Goal: Task Accomplishment & Management: Complete application form

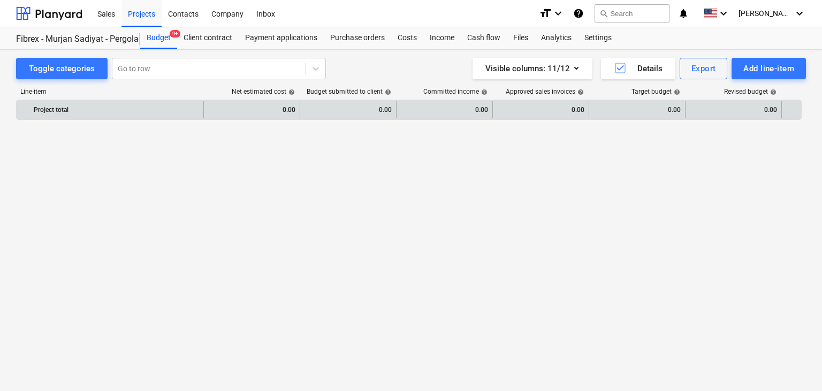
scroll to position [6350, 0]
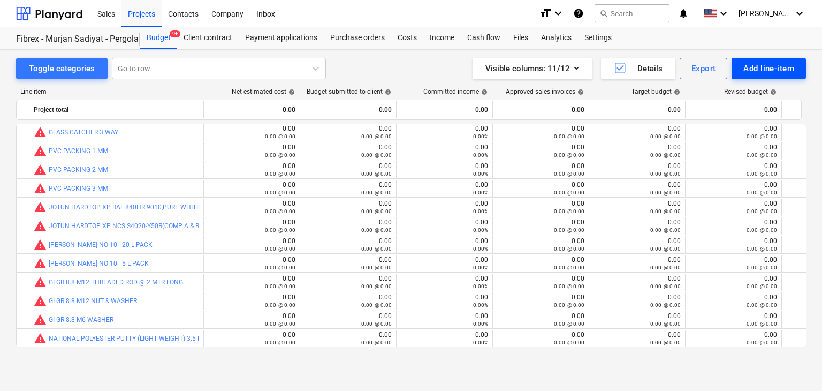
click at [763, 65] on div "Add line-item" at bounding box center [768, 69] width 51 height 14
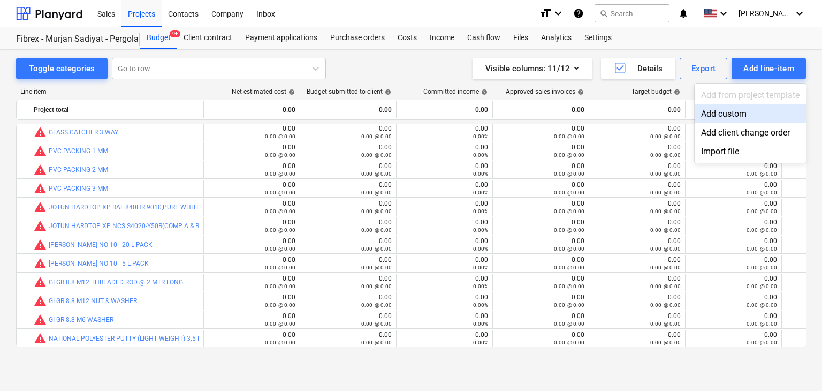
click at [713, 109] on div "Add custom" at bounding box center [749, 113] width 111 height 19
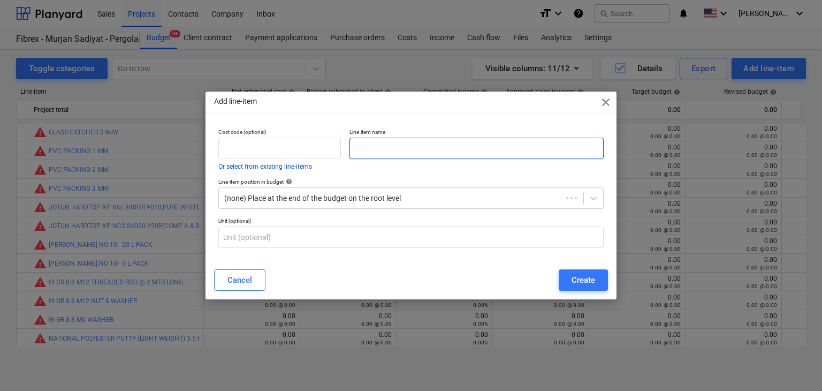
click at [419, 155] on input "text" at bounding box center [476, 147] width 254 height 21
paste input "MS SQ BAR 18X18MM @ 6000 MM S275"
type input "MS SQ BAR 18X18MM @ 6000 MM S275"
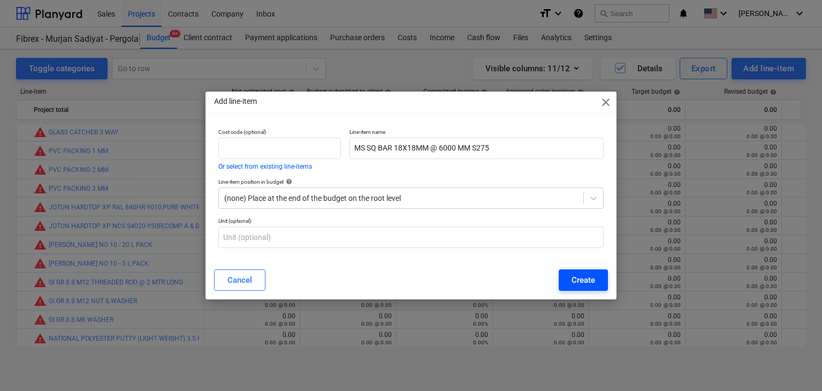
click at [575, 273] on div "Create" at bounding box center [583, 280] width 24 height 14
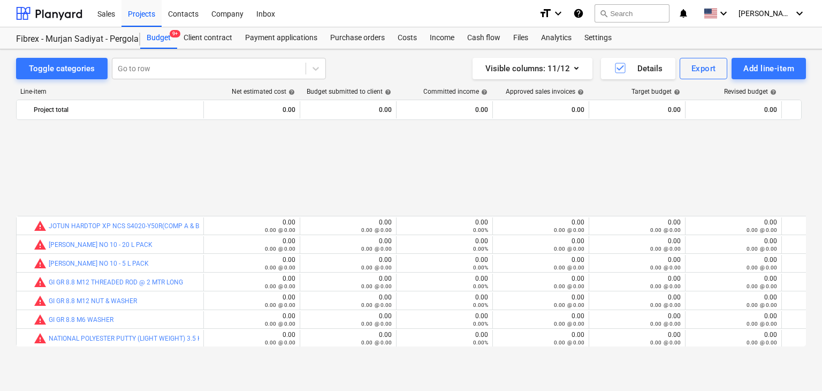
scroll to position [6462, 0]
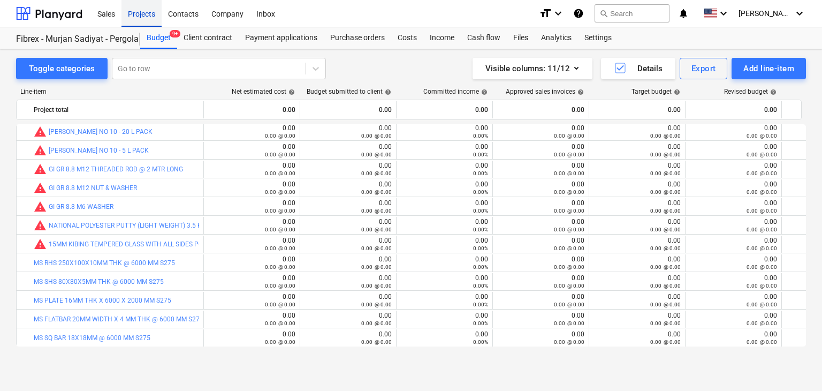
click at [124, 11] on div "Projects" at bounding box center [141, 12] width 40 height 27
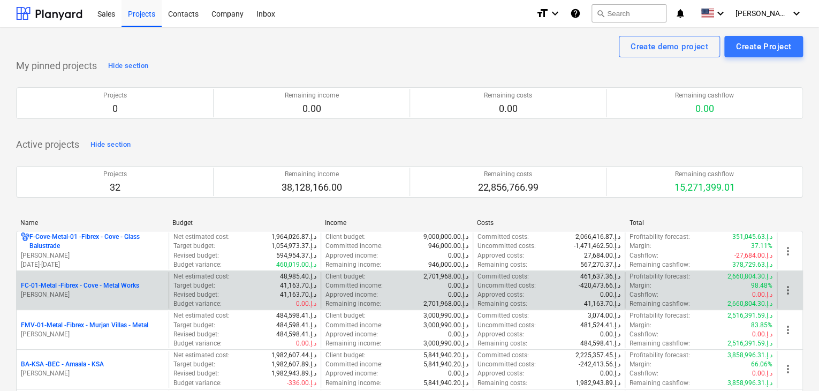
click at [96, 295] on p "[PERSON_NAME]" at bounding box center [92, 294] width 143 height 9
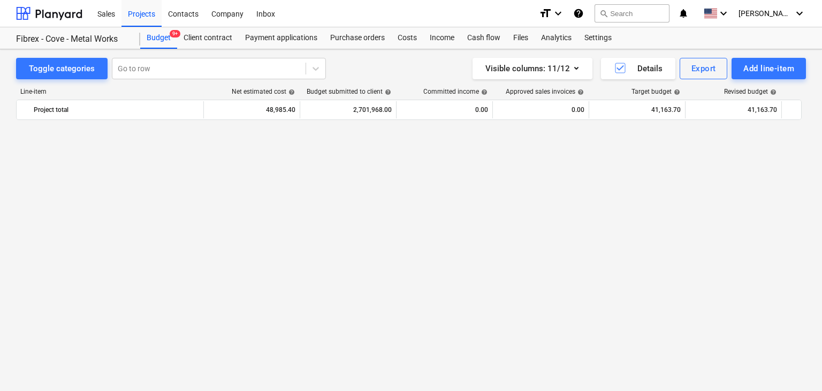
scroll to position [13914, 0]
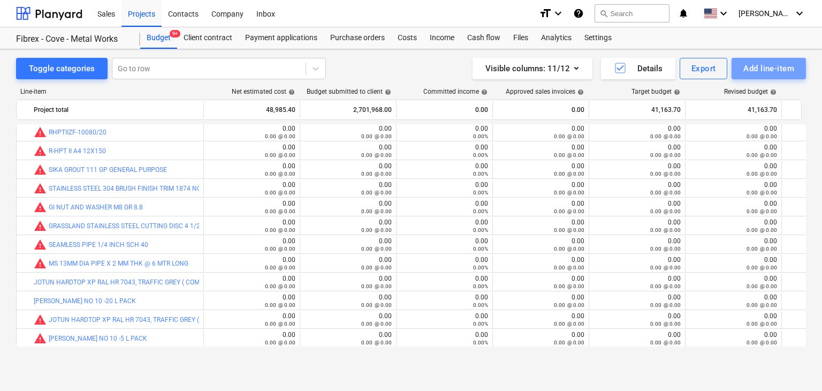
click at [759, 73] on div "Add line-item" at bounding box center [768, 69] width 51 height 14
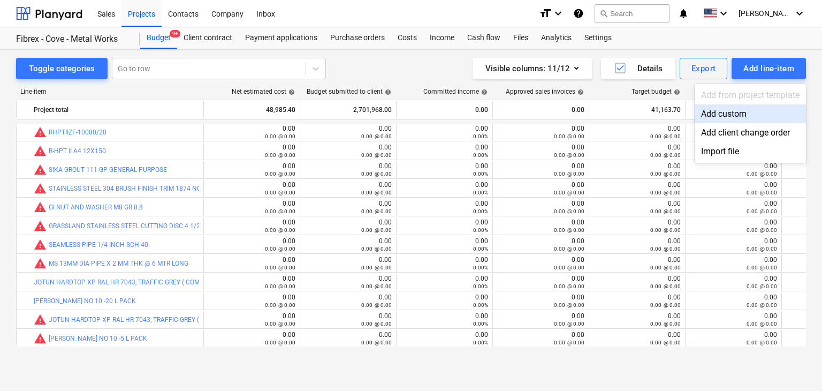
click at [720, 109] on div "Add custom" at bounding box center [749, 113] width 111 height 19
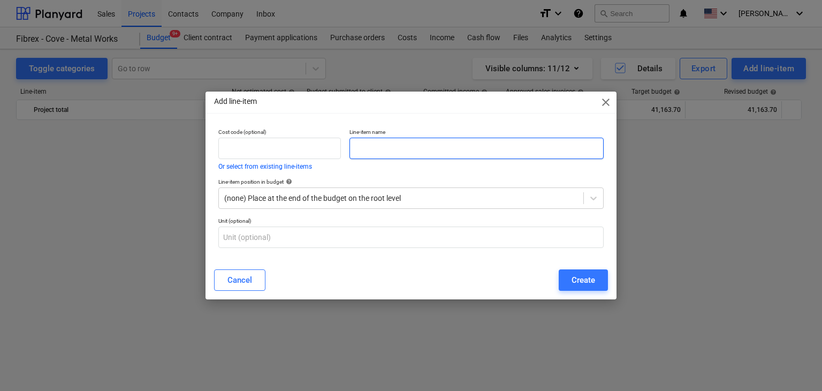
click at [370, 153] on input "text" at bounding box center [476, 147] width 254 height 21
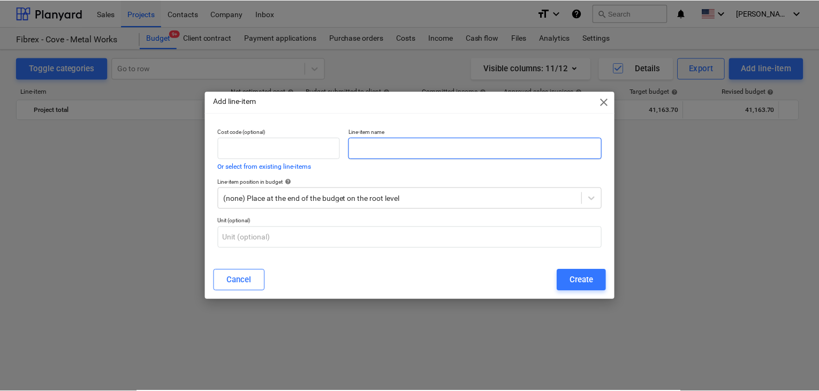
scroll to position [13914, 0]
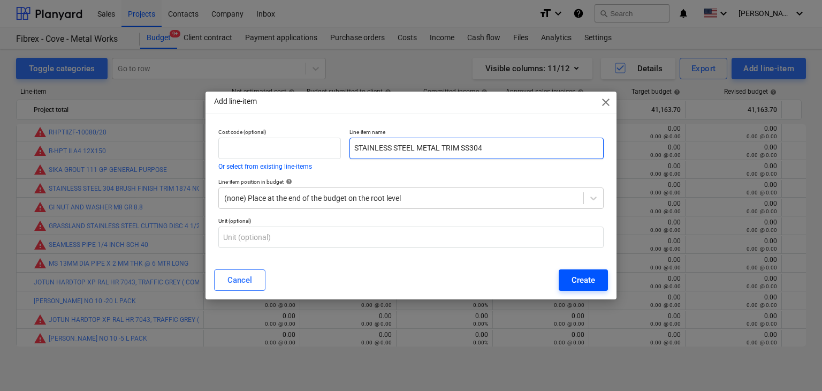
type input "STAINLESS STEEL METAL TRIM SS304"
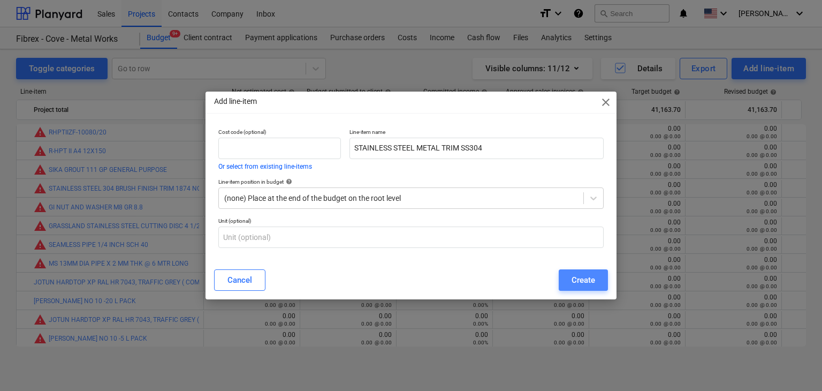
click at [572, 284] on div "Create" at bounding box center [583, 280] width 24 height 14
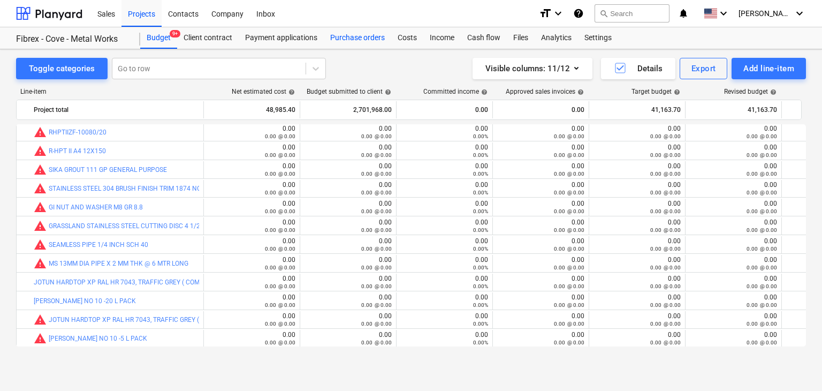
click at [366, 30] on div "Purchase orders" at bounding box center [357, 37] width 67 height 21
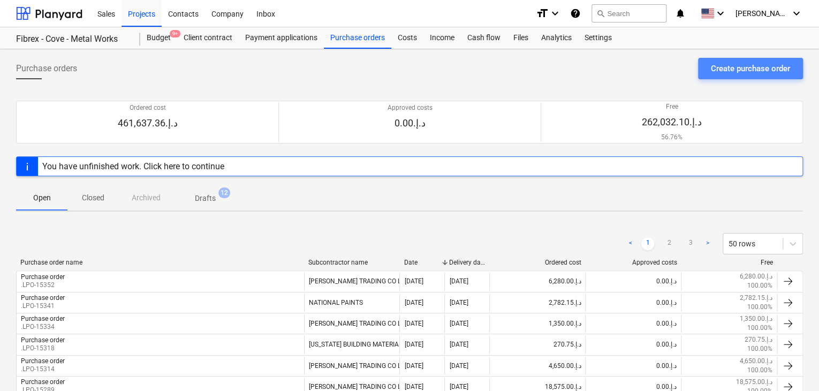
click at [744, 67] on div "Create purchase order" at bounding box center [749, 69] width 79 height 14
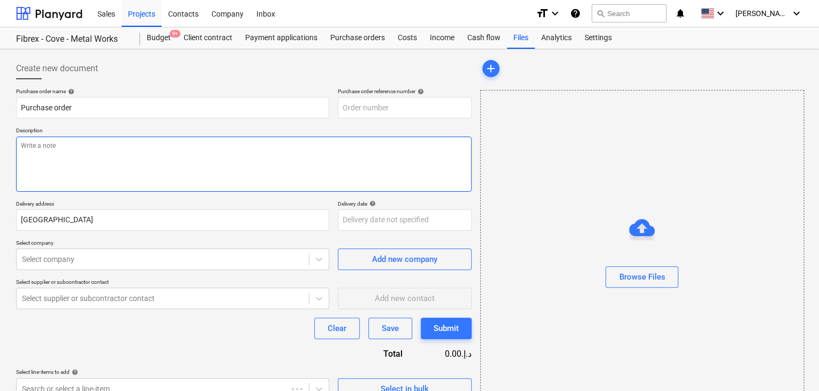
click at [338, 150] on textarea at bounding box center [243, 163] width 455 height 55
type textarea "x"
type input "FC-01-Metal-PO-266"
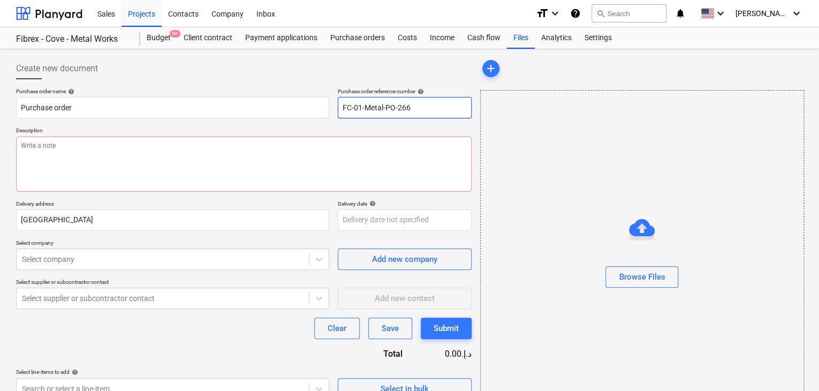
drag, startPoint x: 417, startPoint y: 107, endPoint x: 336, endPoint y: 96, distance: 81.5
click at [336, 96] on div "Purchase order name help Purchase order Purchase order reference number help FC…" at bounding box center [243, 103] width 455 height 30
type textarea "x"
type input "."
type textarea "x"
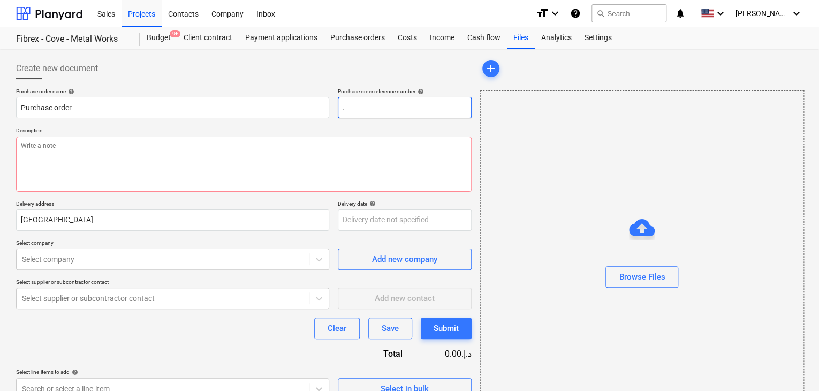
type input ".L"
type textarea "x"
type input ".LP"
type textarea "x"
type input ".LPO"
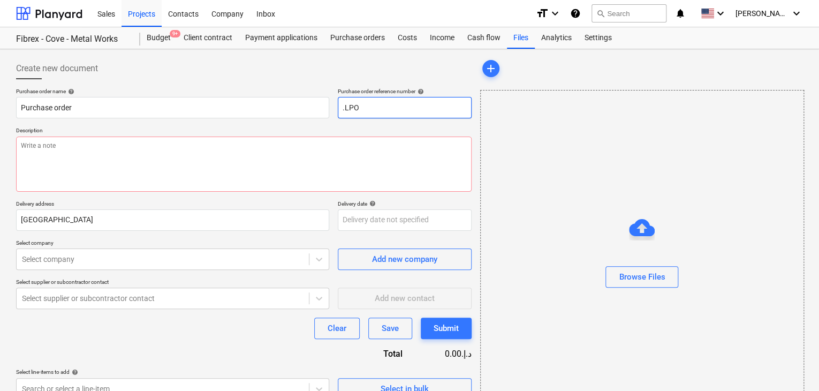
type textarea "x"
type input ".LPO-"
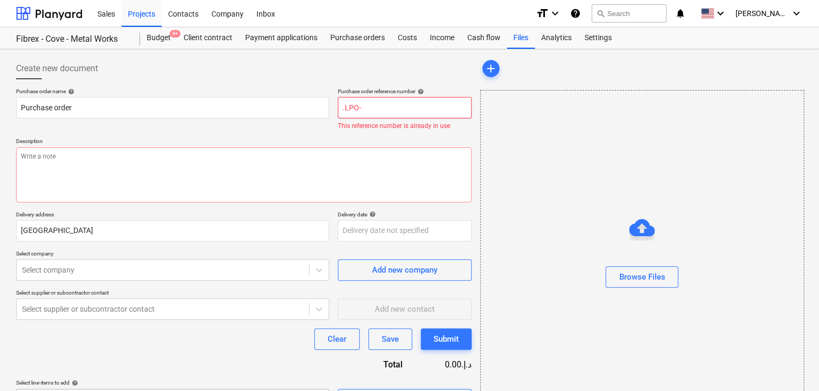
type textarea "x"
type input ".LPO-1"
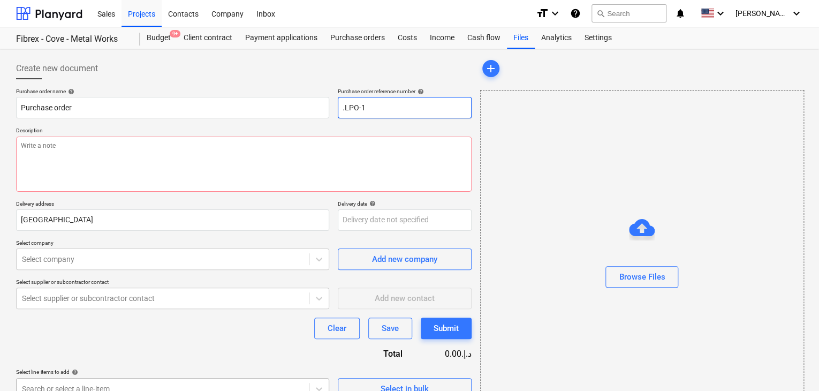
type textarea "x"
type input ".LPO-15"
type textarea "x"
type input ".LPO-153"
type textarea "x"
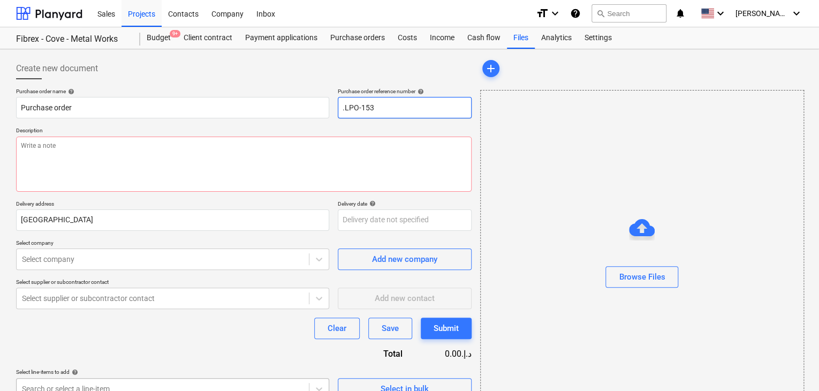
type input ".LPO-1535"
type textarea "x"
type input ".LPO-15356"
click at [85, 124] on div "Purchase order name help Purchase order Purchase order reference number help .L…" at bounding box center [243, 243] width 455 height 311
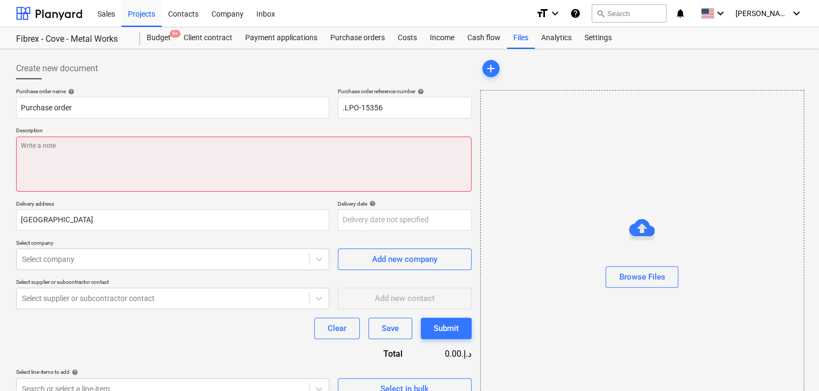
click at [45, 137] on textarea at bounding box center [243, 163] width 455 height 55
type textarea "x"
type textarea "2"
type textarea "x"
type textarea "22"
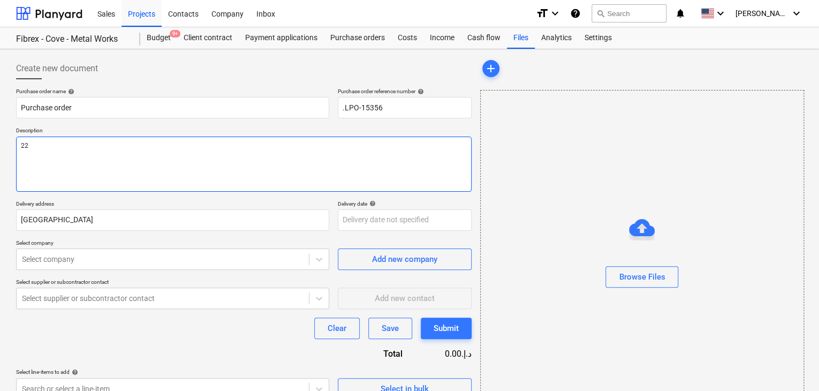
type textarea "x"
type textarea "22/"
type textarea "x"
type textarea "22/A"
type textarea "x"
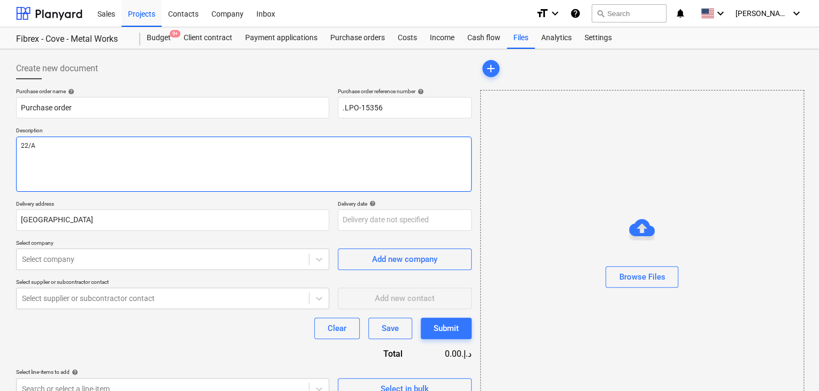
type textarea "22/AU"
type textarea "x"
type textarea "22/AUG"
type textarea "x"
type textarea "22/AUG/"
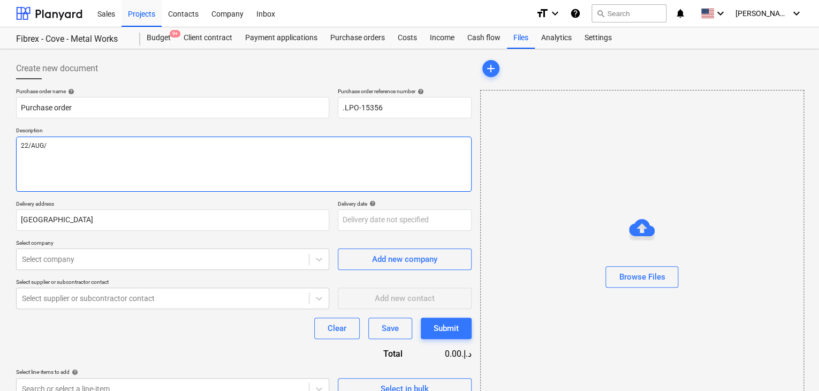
type textarea "x"
type textarea "22/[DATE]"
type textarea "x"
type textarea "[DATE]"
type textarea "x"
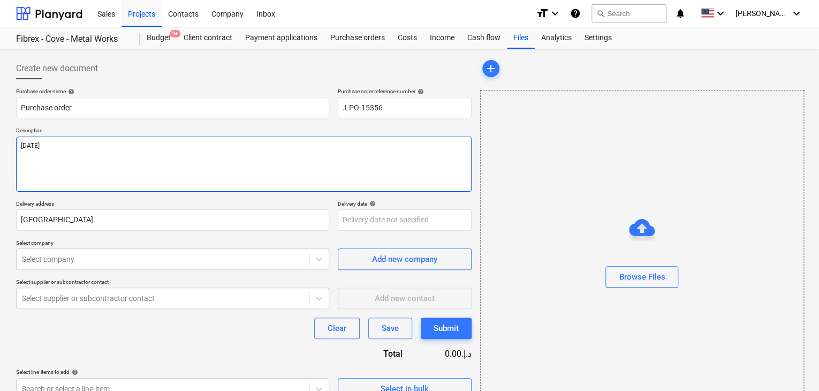
type textarea "[DATE]"
type textarea "x"
type textarea "[DATE]"
type textarea "x"
type textarea "[DATE]"
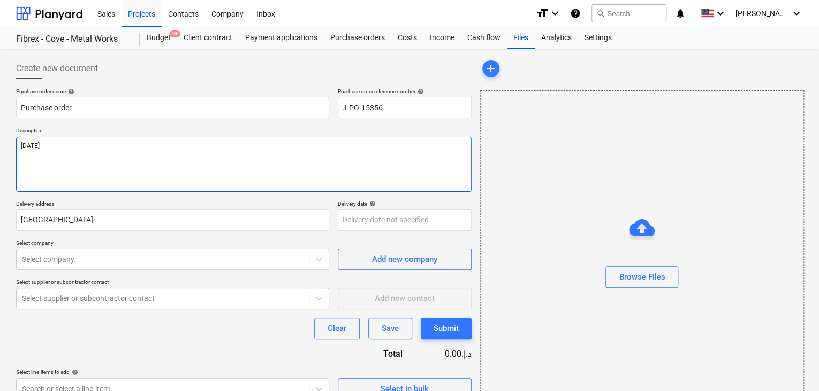
type textarea "x"
type textarea "[DATE] S"
type textarea "x"
type textarea "[DATE] SS"
type textarea "x"
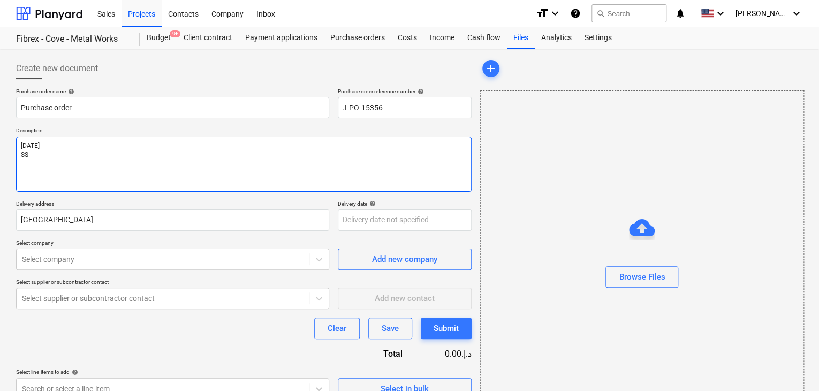
type textarea "[DATE] SS"
type textarea "x"
type textarea "[DATE] SS U"
type textarea "x"
type textarea "[DATE] SS U"
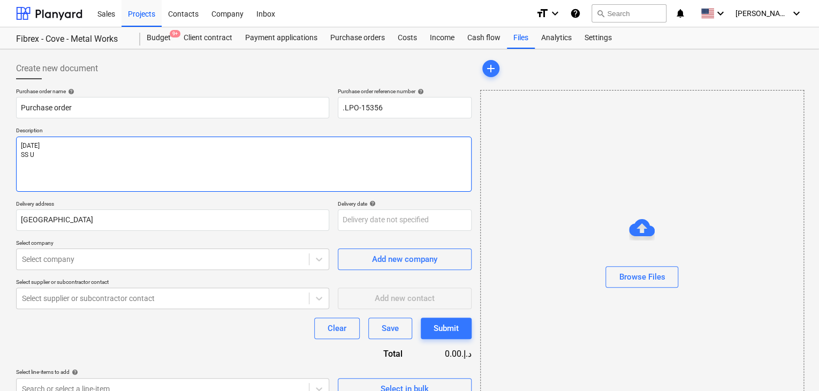
type textarea "x"
type textarea "[DATE] SS U S"
type textarea "x"
type textarea "[DATE] SS U SH"
type textarea "x"
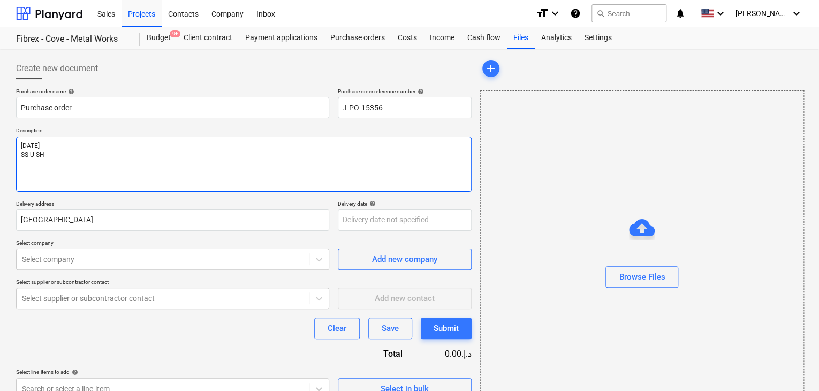
type textarea "[DATE] SS U SHA"
type textarea "x"
type textarea "[DATE] SS U SHAP"
type textarea "x"
type textarea "[DATE] SS U SHAPE"
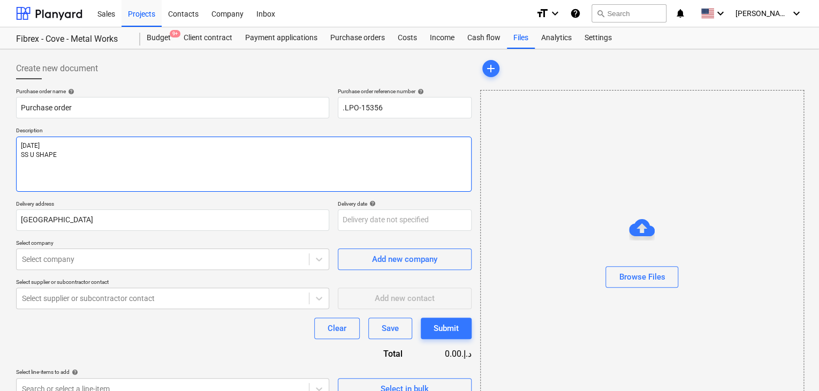
type textarea "x"
type textarea "[DATE] SS U SHAPE"
type textarea "x"
type textarea "[DATE] SS U SHAPE T"
type textarea "x"
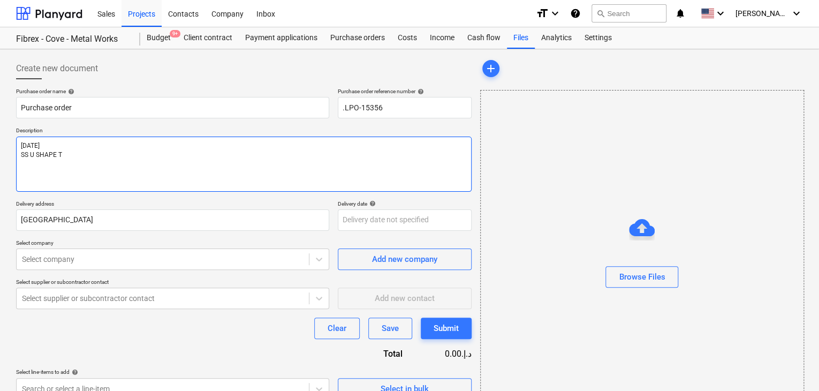
type textarea "[DATE] SS U SHAPE TR"
type textarea "x"
type textarea "[DATE] SS U SHAPE TRI"
type textarea "x"
type textarea "[DATE] SS U SHAPE TRIM"
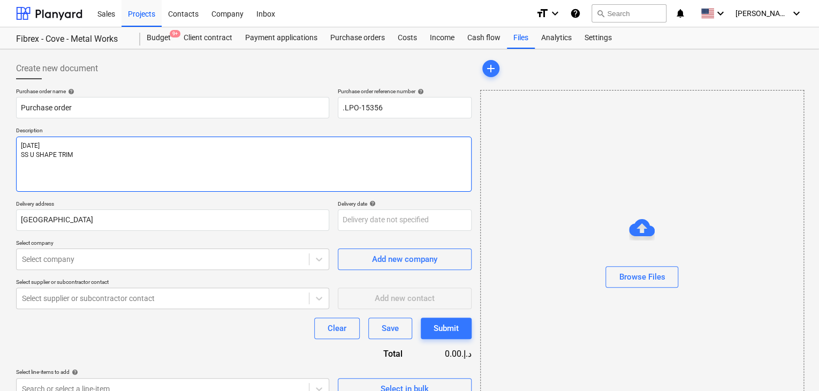
type textarea "x"
type textarea "[DATE] SS U SHAPE TRIM"
type textarea "x"
type textarea "[DATE] SS U SHAPE TRIM 5"
type textarea "x"
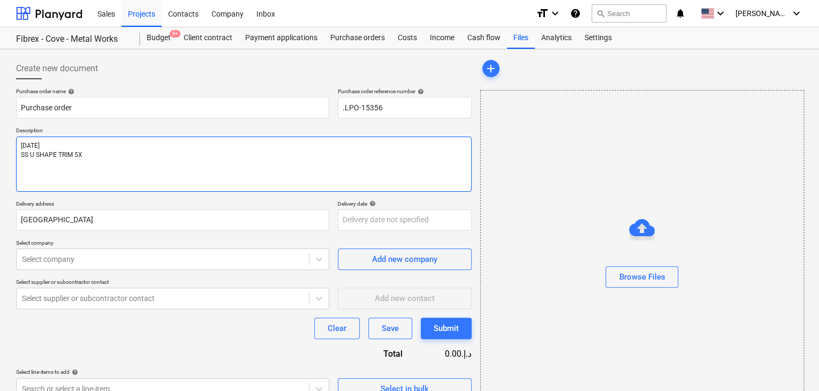
type textarea "[DATE] SS U SHAPE TRIM 5X1"
type textarea "x"
type textarea "[DATE] SS U SHAPE TRIM 5X11"
type textarea "x"
type textarea "[DATE] SS U SHAPE TRIM 5X11X"
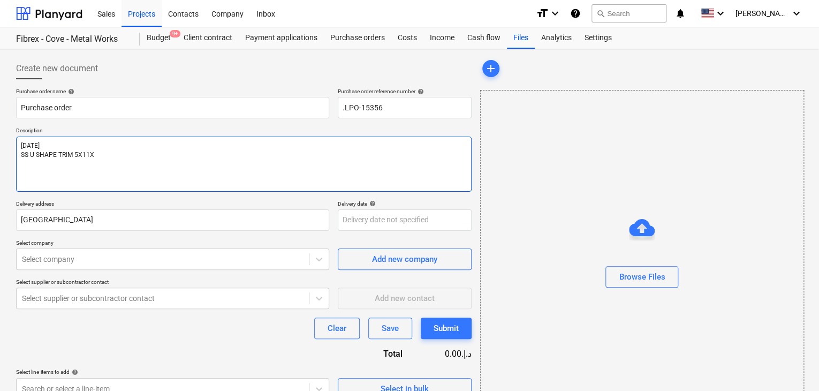
type textarea "x"
type textarea "[DATE] SS U SHAPE TRIM 5X11X5"
type textarea "x"
type textarea "[DATE] SS U SHAPE TRIM 5X11X5M"
type textarea "x"
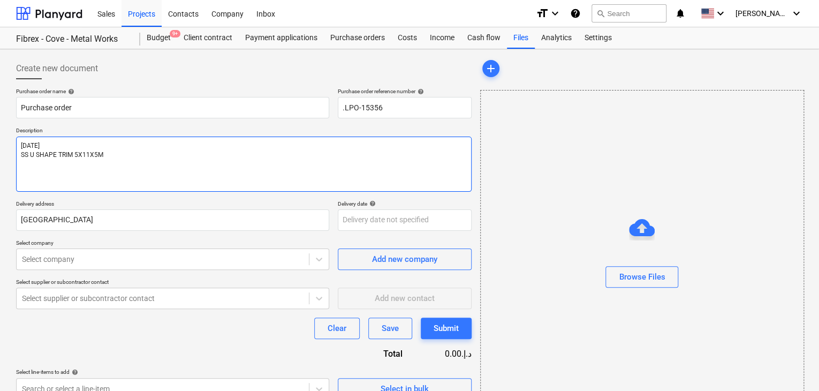
type textarea "[DATE] SS U SHAPE TRIM 5X11X5MM"
type textarea "x"
type textarea "[DATE] SS U SHAPE TRIM 5X11X5MM"
type textarea "x"
type textarea "[DATE] SS U SHAPE TRIM 5X11X5MM X"
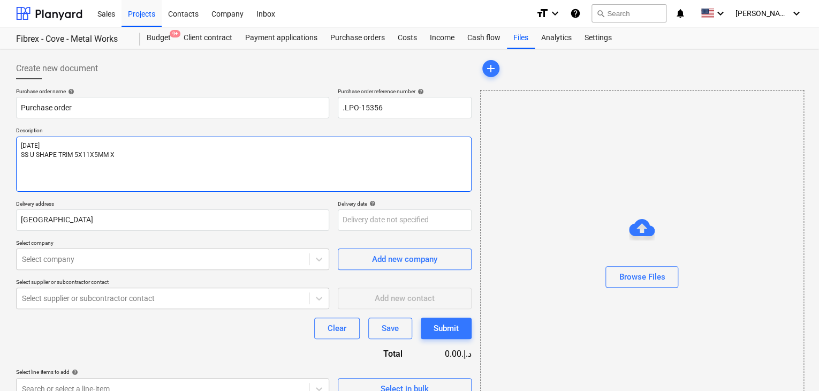
type textarea "x"
type textarea "[DATE] SS U SHAPE TRIM 5X11X5MM X1"
type textarea "x"
type textarea "[DATE] SS U SHAPE TRIM 5X11X5MM X1M"
type textarea "x"
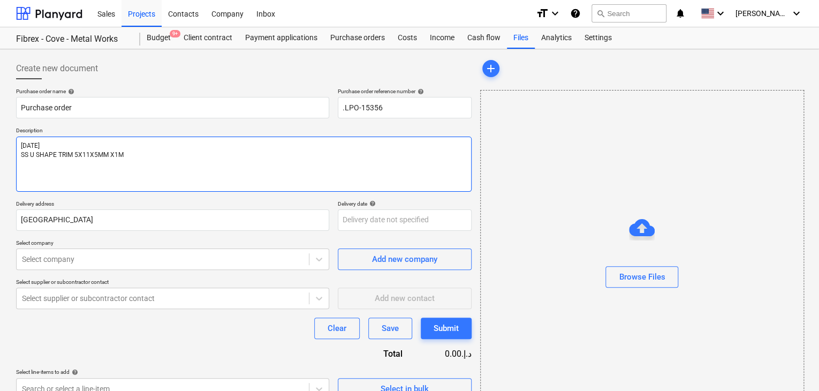
type textarea "[DATE] SS U SHAPE TRIM 5X11X5MM X1MM"
type textarea "x"
type textarea "[DATE] SS U SHAPE TRIM 5X11X5MM X1MM"
type textarea "x"
type textarea "[DATE] SS U SHAPE TRIM 5X11X5MM X1MM T"
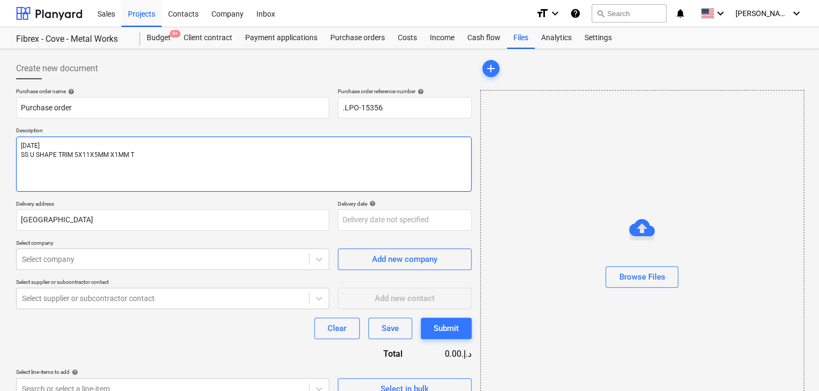
type textarea "x"
type textarea "[DATE] SS U SHAPE TRIM 5X11X5MM X1MM TH"
type textarea "x"
type textarea "[DATE] SS U SHAPE TRIM 5X11X5MM X1MM THK"
type textarea "x"
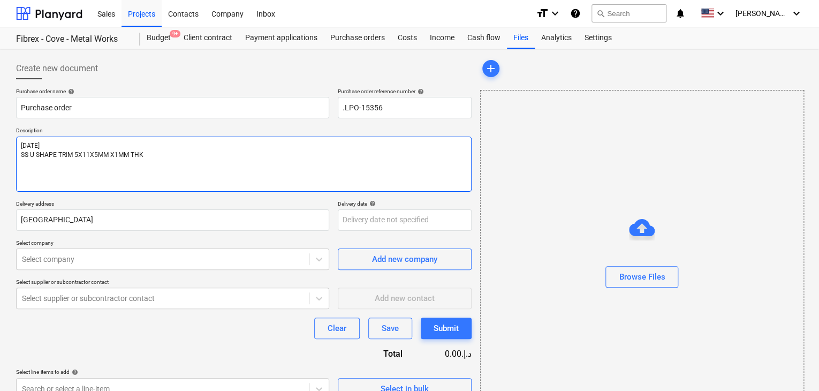
type textarea "[DATE] SS U SHAPE TRIM 5X11X5MM X1MM THK"
type textarea "x"
type textarea "[DATE] SS U SHAPE TRIM 5X11X5MM X1MM THK X"
type textarea "x"
type textarea "[DATE] SS U SHAPE TRIM 5X11X5MM X1MM THK X2"
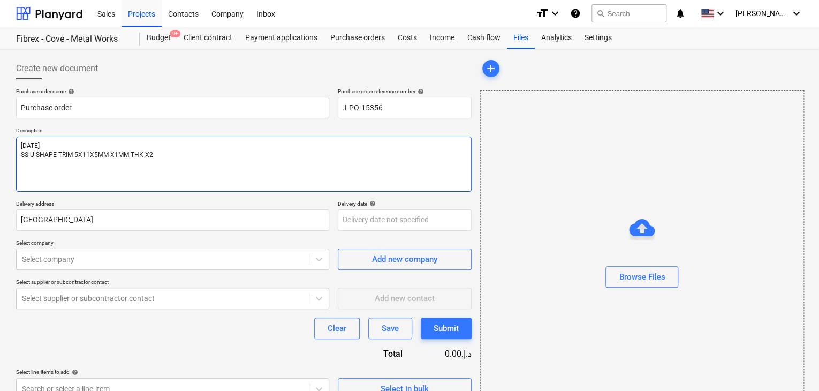
type textarea "x"
type textarea "[DATE] SS U SHAPE TRIM 5X11X5MM X1MM THK X26"
type textarea "x"
type textarea "[DATE] SS U SHAPE TRIM 5X11X5MM X1MM THK X265"
type textarea "x"
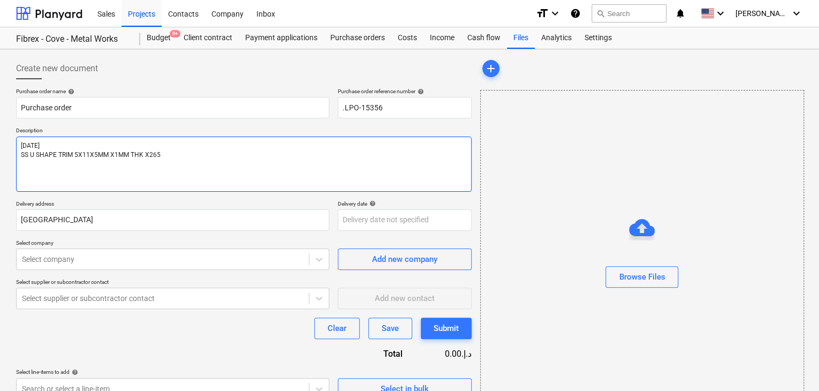
type textarea "[DATE] SS U SHAPE TRIM 5X11X5MM X1MM THK X2650"
type textarea "x"
type textarea "[DATE] SS U SHAPE TRIM 5X11X5MM X1MM THK X2650"
type textarea "x"
type textarea "[DATE] SS U SHAPE TRIM 5X11X5MM X1MM THK X2650 M"
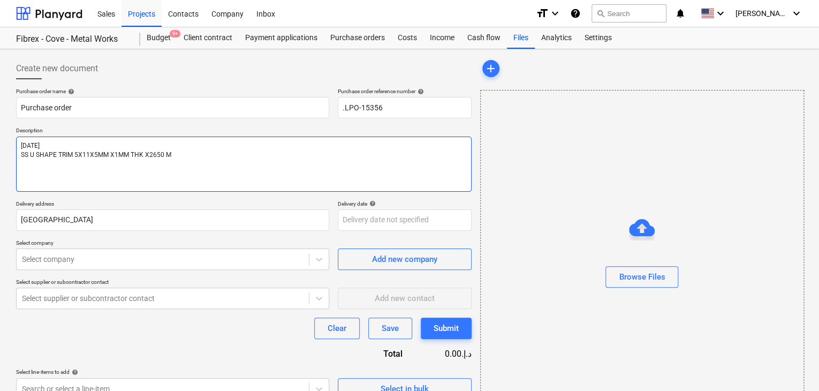
type textarea "x"
type textarea "[DATE] SS U SHAPE TRIM 5X11X5MM X1MM THK X2650 MM"
type textarea "x"
type textarea "[DATE] SS U SHAPE TRIM 5X11X5MM X1MM THK X2650 MM"
type textarea "x"
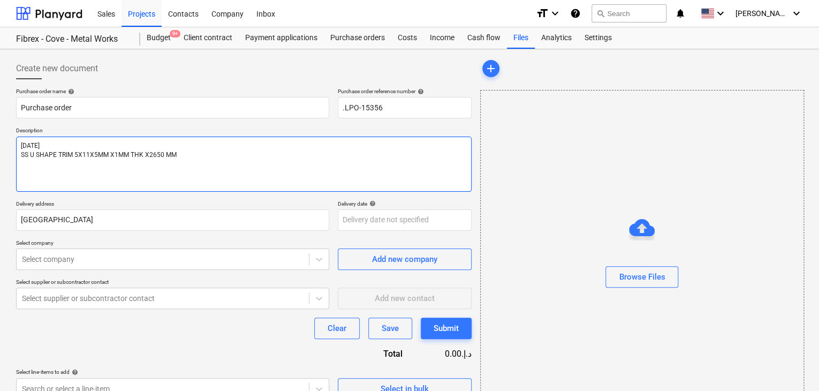
type textarea "[DATE] SS U SHAPE TRIM 5X11X5MM X1MM THK X2650 MM -"
type textarea "x"
type textarea "[DATE] SS U SHAPE TRIM 5X11X5MM X1MM THK X2650 MM -"
type textarea "x"
type textarea "[DATE] SS U SHAPE TRIM 5X11X5MM X1MM THK X2650 MM - 1"
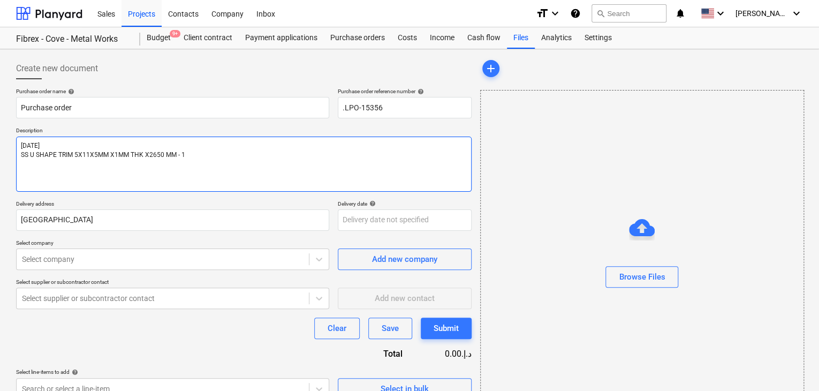
type textarea "x"
type textarea "[DATE] SS U SHAPE TRIM 5X11X5MM X1MM THK X2650 MM - 1"
type textarea "x"
type textarea "[DATE] SS U SHAPE TRIM 5X11X5MM X1MM THK X2650 MM - 1 N"
type textarea "x"
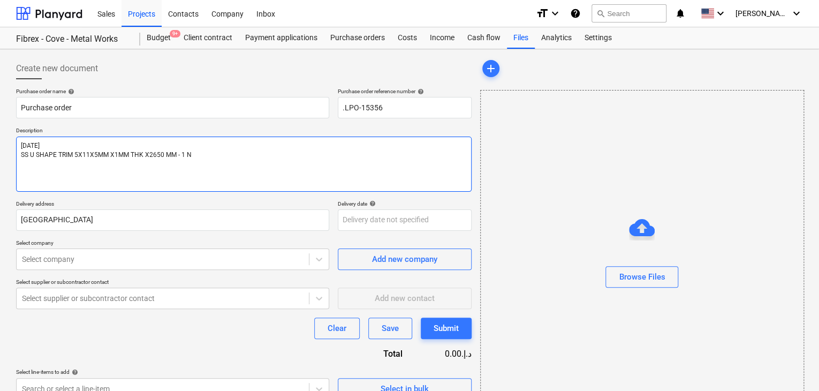
type textarea "[DATE] SS U SHAPE TRIM 5X11X5MM X1MM THK X2650 MM - 1 NO"
type textarea "x"
type textarea "[DATE] SS U SHAPE TRIM 5X11X5MM X1MM THK X2650 MM - 1 NO"
type textarea "x"
type textarea "[DATE] SS U SHAPE TRIM 5X11X5MM X1MM THK X2650 MM - 1 NO S"
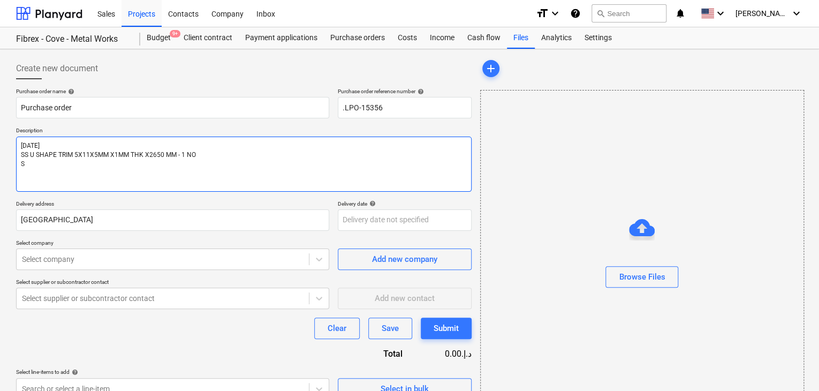
type textarea "x"
type textarea "[DATE] SS U SHAPE TRIM 5X11X5MM X1MM THK X2650 MM - 1 NO SS"
type textarea "x"
type textarea "[DATE] SS U SHAPE TRIM 5X11X5MM X1MM THK X2650 MM - 1 NO SS"
type textarea "x"
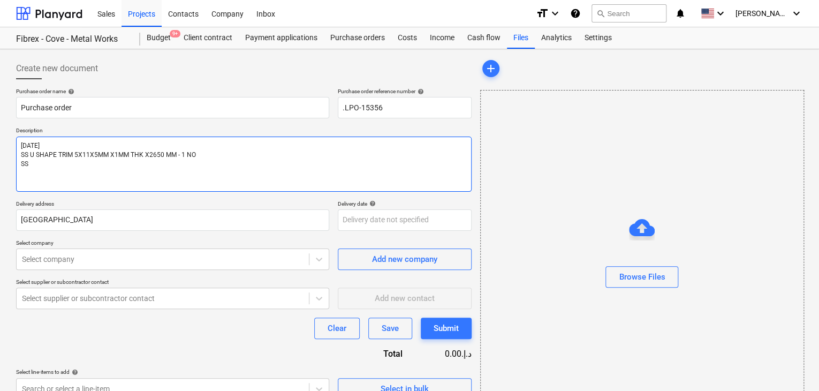
type textarea "[DATE] SS U SHAPE TRIM 5X11X5MM X1MM THK X2650 MM - 1 NO SS L"
type textarea "x"
type textarea "[DATE] SS U SHAPE TRIM 5X11X5MM X1MM THK X2650 MM - 1 NO SS L"
type textarea "x"
type textarea "[DATE] SS U SHAPE TRIM 5X11X5MM X1MM THK X2650 MM - 1 NO SS L S"
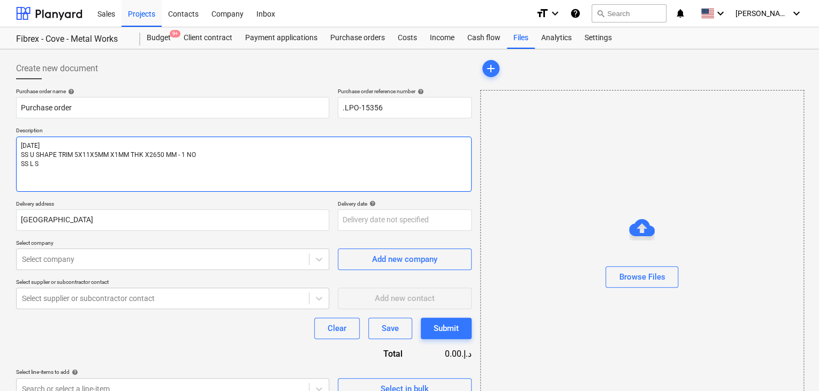
type textarea "x"
type textarea "[DATE] SS U SHAPE TRIM 5X11X5MM X1MM THK X2650 MM - 1 NO SS L SH"
type textarea "x"
type textarea "[DATE] SS U SHAPE TRIM 5X11X5MM X1MM THK X2650 MM - 1 NO SS L SHA"
type textarea "x"
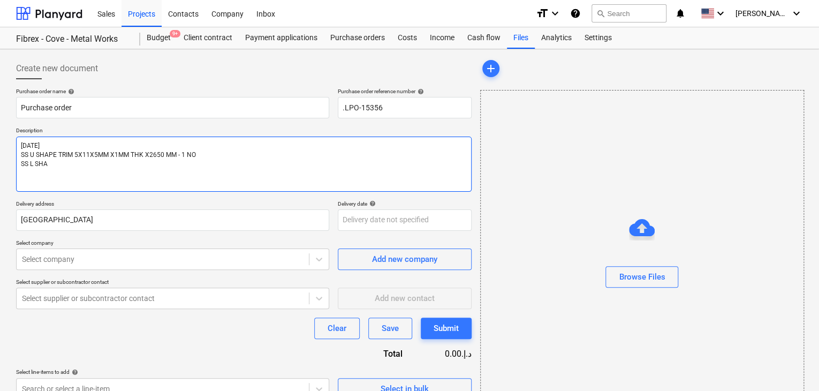
type textarea "[DATE] SS U SHAPE TRIM 5X11X5MM X1MM THK X2650 MM - 1 NO SS L SHAP"
type textarea "x"
type textarea "[DATE] SS U SHAPE TRIM 5X11X5MM X1MM THK X2650 MM - 1 NO SS L SHAPE"
type textarea "x"
type textarea "[DATE] SS U SHAPE TRIM 5X11X5MM X1MM THK X2650 MM - 1 NO SS L SHAPE"
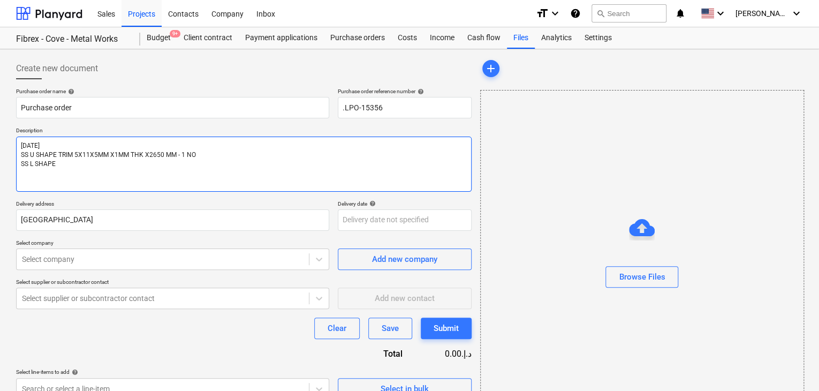
type textarea "x"
type textarea "[DATE] SS U SHAPE TRIM 5X11X5MM X1MM THK X2650 MM - 1 NO SS L SHAPE T"
type textarea "x"
type textarea "[DATE] SS U SHAPE TRIM 5X11X5MM X1MM THK X2650 MM - 1 NO SS L SHAPE TR"
type textarea "x"
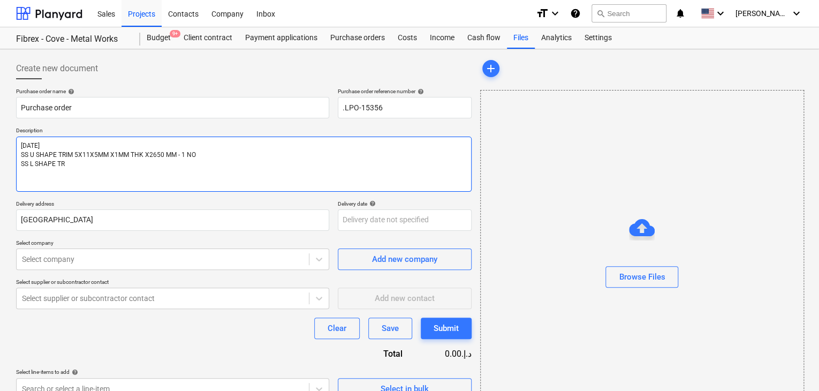
type textarea "[DATE] SS U SHAPE TRIM 5X11X5MM X1MM THK X2650 MM - 1 NO SS L SHAPE TRI"
type textarea "x"
type textarea "[DATE] SS U SHAPE TRIM 5X11X5MM X1MM THK X2650 MM - 1 NO SS L SHAPE TRIM"
type textarea "x"
type textarea "[DATE] SS U SHAPE TRIM 5X11X5MM X1MM THK X2650 MM - 1 NO SS L SHAPE TRIM"
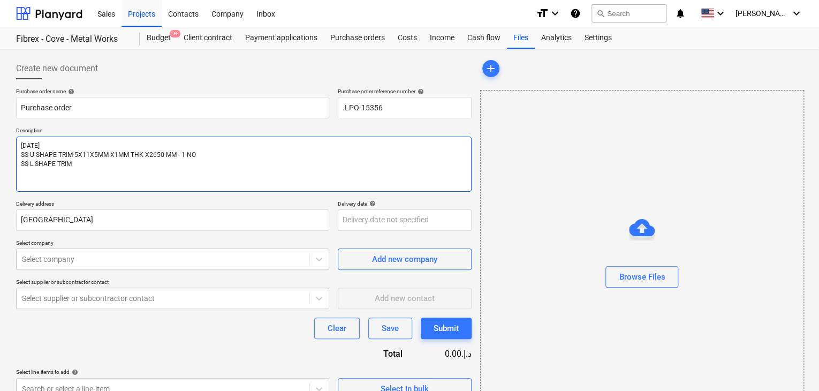
type textarea "x"
type textarea "[DATE] SS U SHAPE TRIM 5X11X5MM X1MM THK X2650 MM - 1 NO SS L SHAPE TRIM 5"
type textarea "x"
type textarea "[DATE] SS U SHAPE TRIM 5X11X5MM X1MM THK X2650 MM - 1 NO SS L SHAPE TRIM 5X"
type textarea "x"
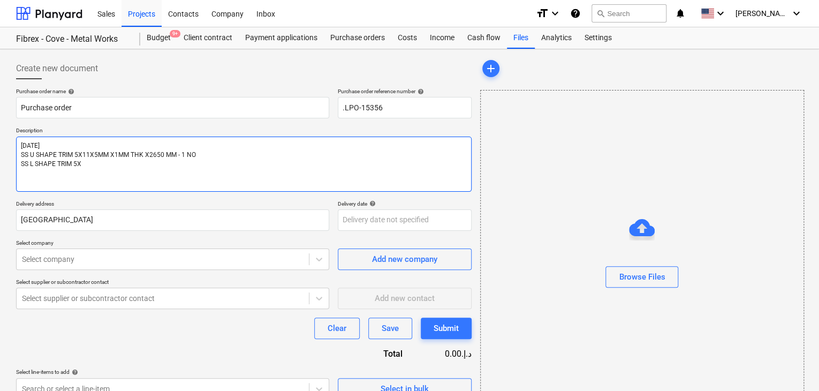
type textarea "[DATE] SS U SHAPE TRIM 5X11X5MM X1MM THK X2650 MM - 1 NO SS L SHAPE TRIM 5X1"
type textarea "x"
type textarea "[DATE] SS U SHAPE TRIM 5X11X5MM X1MM THK X2650 MM - 1 NO SS L SHAPE TRIM 5X11"
type textarea "x"
type textarea "[DATE] SS U SHAPE TRIM 5X11X5MM X1MM THK X2650 MM - 1 NO SS L SHAPE TRIM 5X11X"
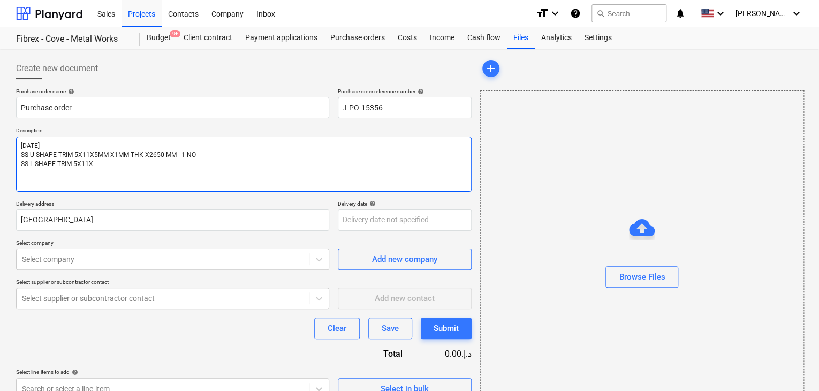
type textarea "x"
type textarea "[DATE] SS U SHAPE TRIM 5X11X5MM X1MM THK X2650 MM - 1 NO SS L SHAPE TRIM 5X11X0"
type textarea "x"
type textarea "[DATE] SS U SHAPE TRIM 5X11X5MM X1MM THK X2650 MM - 1 NO SS L SHAPE TRIM 5X11X0."
type textarea "x"
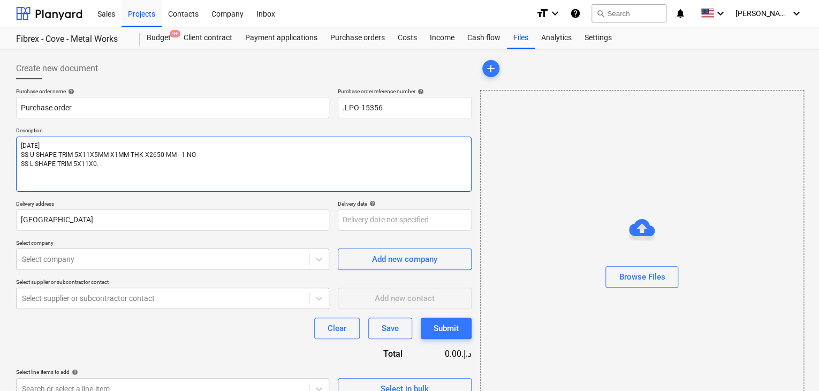
type textarea "[DATE] SS U SHAPE TRIM 5X11X5MM X1MM THK X2650 MM - 1 NO SS L SHAPE TRIM 5X11X0…"
type textarea "x"
type textarea "[DATE] SS U SHAPE TRIM 5X11X5MM X1MM THK X2650 MM - 1 NO SS L SHAPE TRIM 5X11X0…"
type textarea "x"
type textarea "[DATE] SS U SHAPE TRIM 5X11X5MM X1MM THK X2650 MM - 1 NO SS L SHAPE TRIM 5X11X0…"
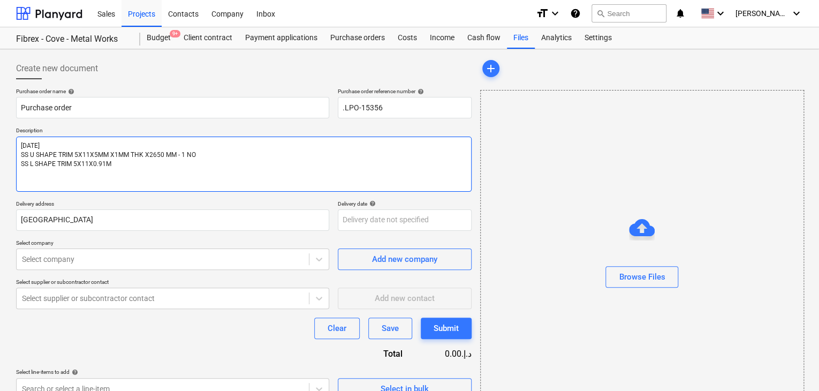
type textarea "x"
type textarea "[DATE] SS U SHAPE TRIM 5X11X5MM X1MM THK X2650 MM - 1 NO SS L SHAPE TRIM 5X11X0…"
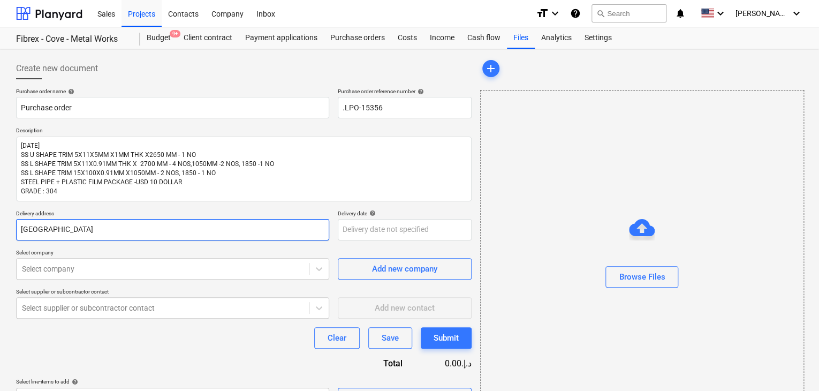
click at [47, 236] on input "[GEOGRAPHIC_DATA]" at bounding box center [172, 229] width 313 height 21
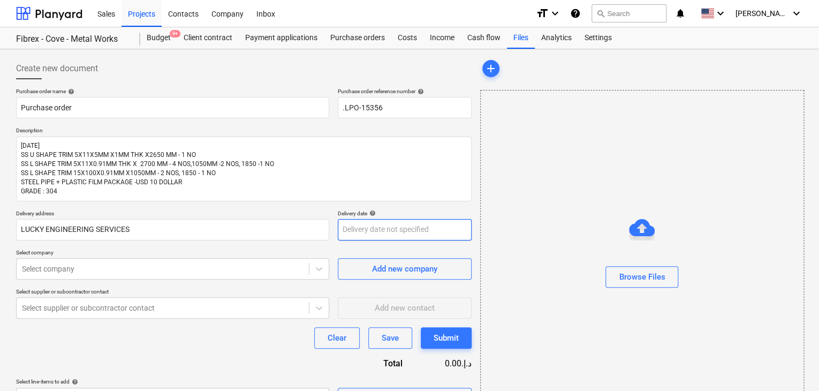
click at [355, 232] on body "Sales Projects Contacts Company Inbox format_size keyboard_arrow_down help sear…" at bounding box center [409, 195] width 819 height 391
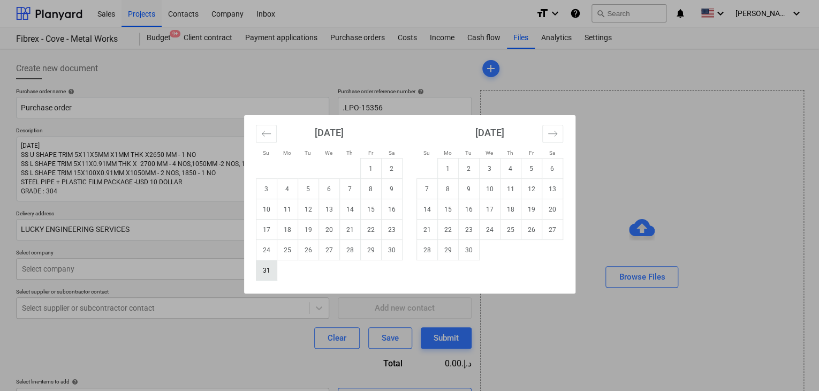
click at [267, 264] on td "31" at bounding box center [266, 270] width 21 height 20
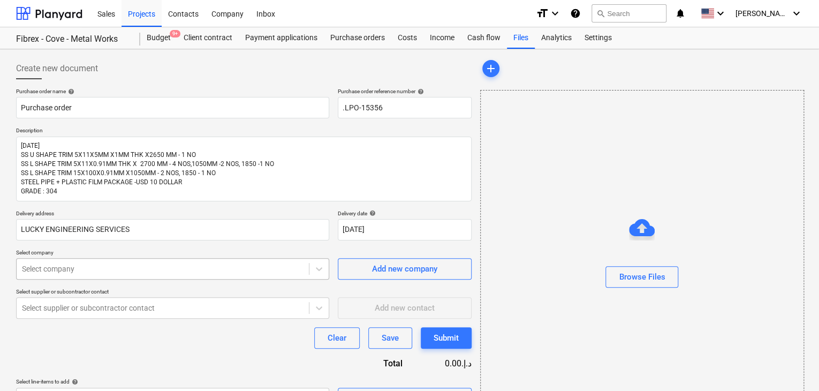
scroll to position [38, 0]
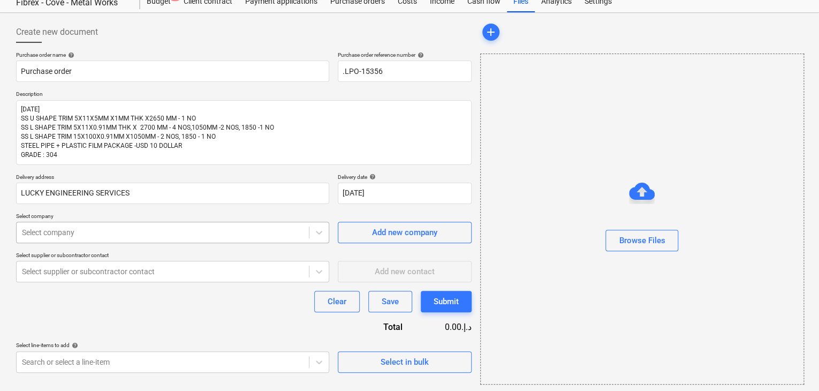
click at [158, 264] on body "Sales Projects Contacts Company Inbox format_size keyboard_arrow_down help sear…" at bounding box center [409, 159] width 819 height 391
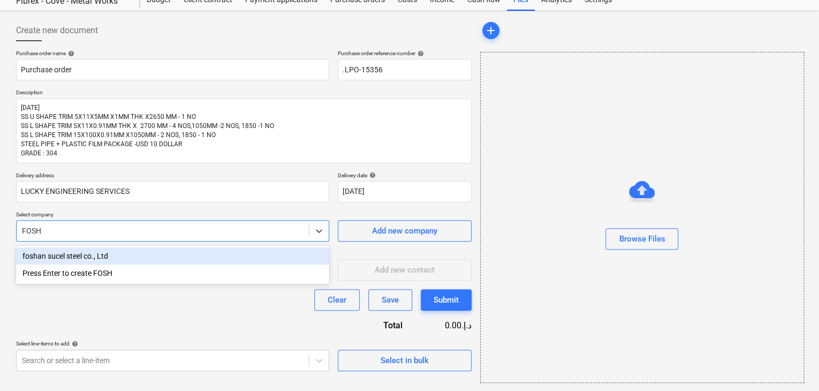
click at [158, 257] on div "foshan sucel steel co., Ltd" at bounding box center [172, 255] width 313 height 17
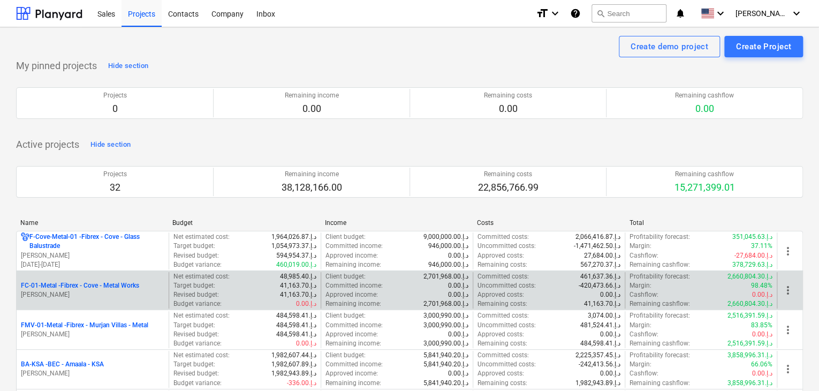
click at [90, 288] on p "FC-01-Metal - Fibrex - Cove - Metal Works" at bounding box center [80, 285] width 118 height 9
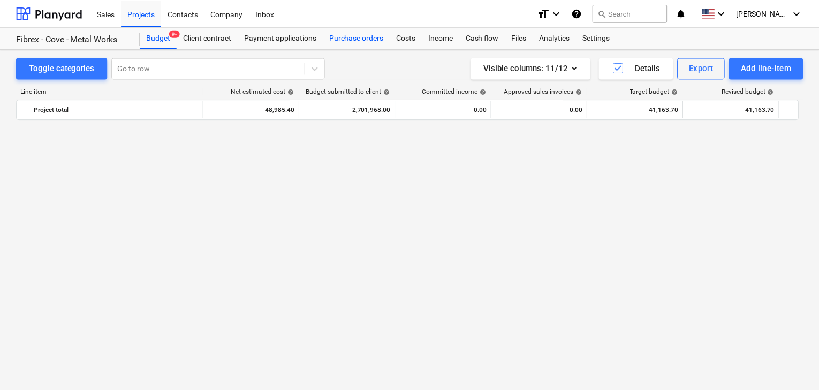
scroll to position [13914, 0]
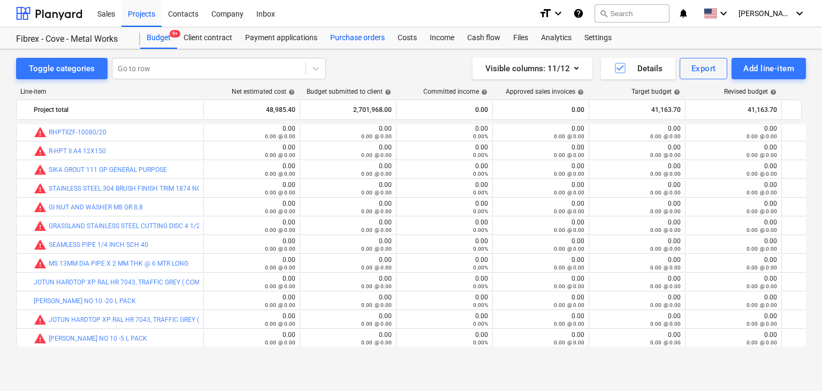
click at [359, 37] on div "Purchase orders" at bounding box center [357, 37] width 67 height 21
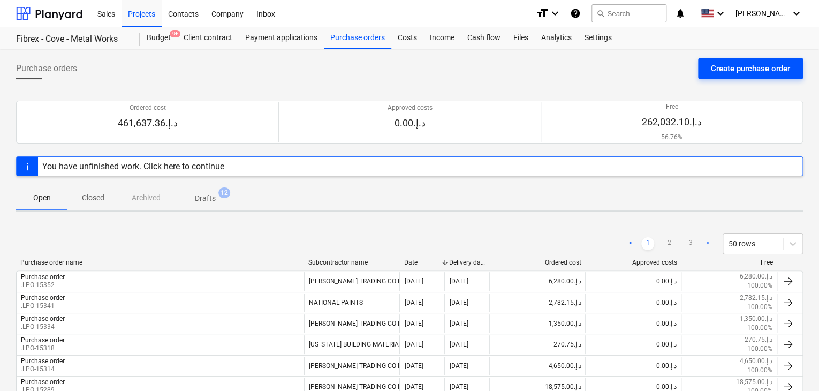
click at [736, 71] on div "Create purchase order" at bounding box center [749, 69] width 79 height 14
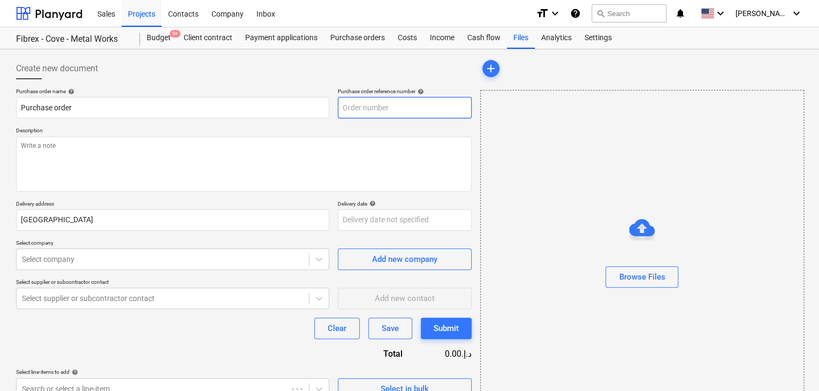
click at [419, 112] on input "text" at bounding box center [405, 107] width 134 height 21
type textarea "x"
type input "FC-01-Metal-PO-267"
drag, startPoint x: 429, startPoint y: 106, endPoint x: 285, endPoint y: 90, distance: 144.9
click at [285, 90] on div "Purchase order name help Purchase order Purchase order reference number help FC…" at bounding box center [243, 103] width 455 height 30
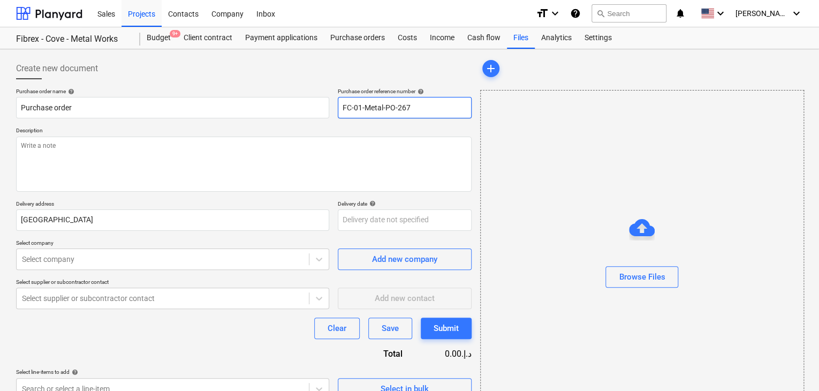
type textarea "x"
type input "FC-01-Metal-PO-267"
type textarea "x"
type input "FC-01-Metal-PO-267L"
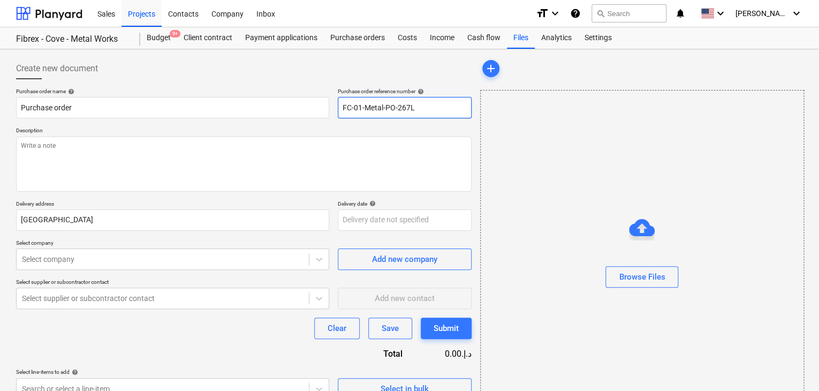
type textarea "x"
type input "FC-01-Metal-PO-267LP"
type textarea "x"
type input "FC-01-Metal-PO-267LPO"
click at [408, 108] on input "FC-01-Metal-PO-267LPO" at bounding box center [405, 107] width 134 height 21
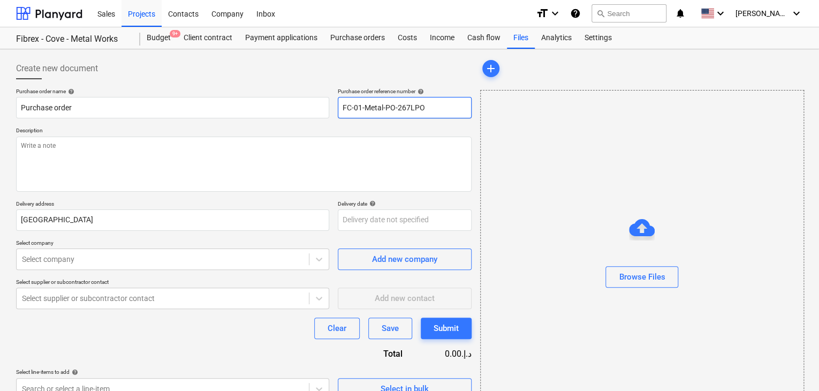
type textarea "x"
type input "FC-01-Metal-PO-26LPO"
type textarea "x"
type input "FC-01-Metal-PO-2LPO"
type textarea "x"
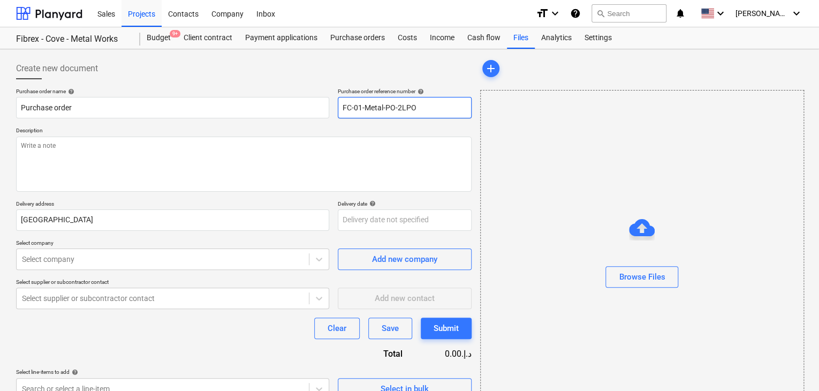
type input "FC-01-Metal-PO-LPO"
type textarea "x"
type input "FC-01-Metal-POLPO"
type textarea "x"
type input "FC-01-Metal-PLPO"
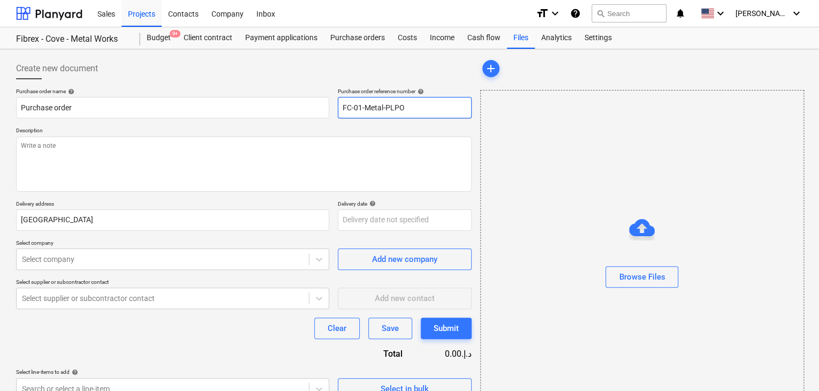
type textarea "x"
type input "FC-01-Metal-LPO"
type textarea "x"
type input "FC-01-MetalLPO"
type textarea "x"
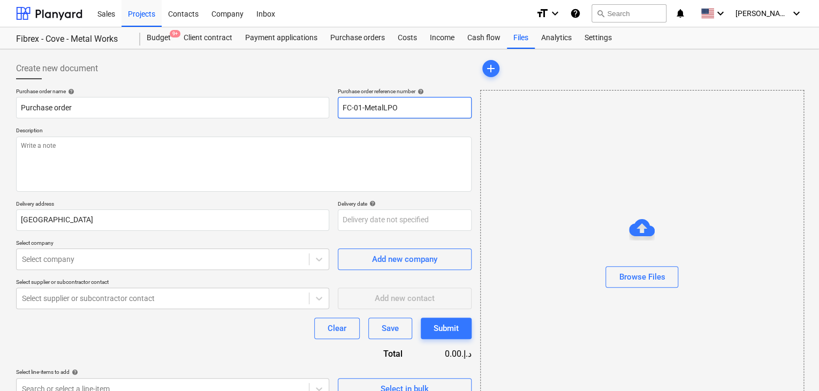
type input "FC-01-MetaLPO"
type textarea "x"
type input "FC-01-MetLPO"
type textarea "x"
type input "FC-01-MeLPO"
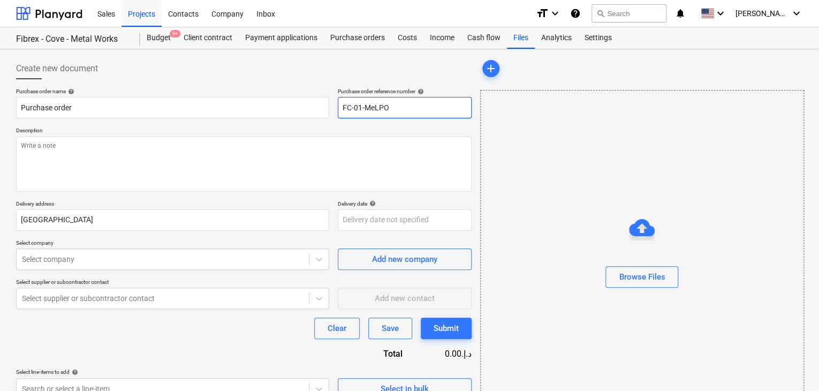
type textarea "x"
type input "FC-01-MLPO"
type textarea "x"
type input "FC-01-LPO"
type textarea "x"
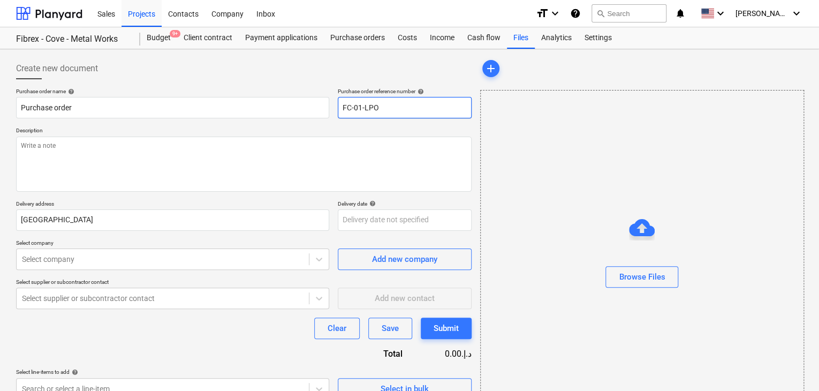
type input "FC-01LPO"
type textarea "x"
type input "FC-0LPO"
type textarea "x"
type input "FC-LPO"
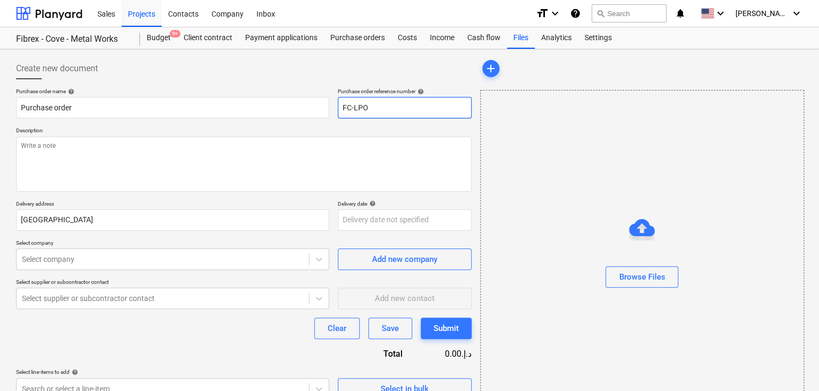
type textarea "x"
type input "FCLPO"
type textarea "x"
type input "FLPO"
type textarea "x"
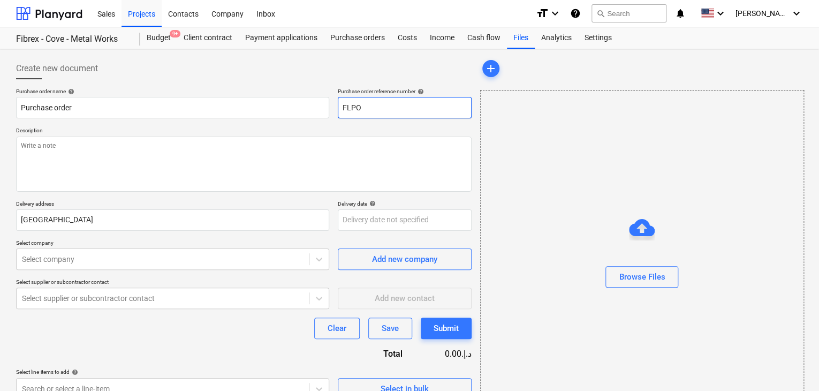
type input "LPO"
click at [408, 108] on input "LPO" at bounding box center [405, 107] width 134 height 21
type textarea "x"
type input "LPO="
type textarea "x"
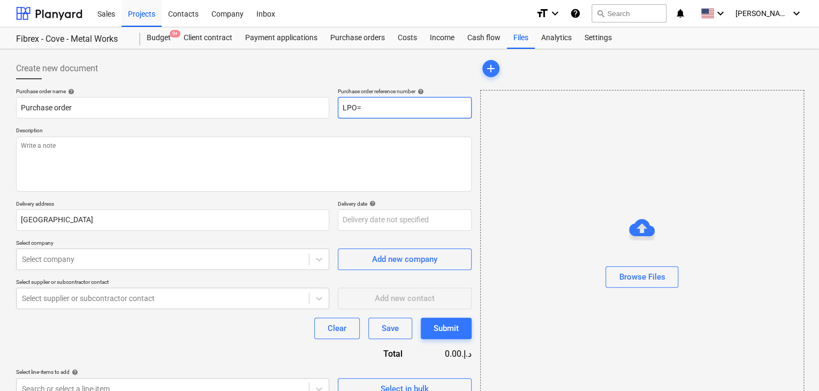
type input "LPO"
type textarea "x"
type input "LPO-"
type textarea "x"
type input "LPO-1"
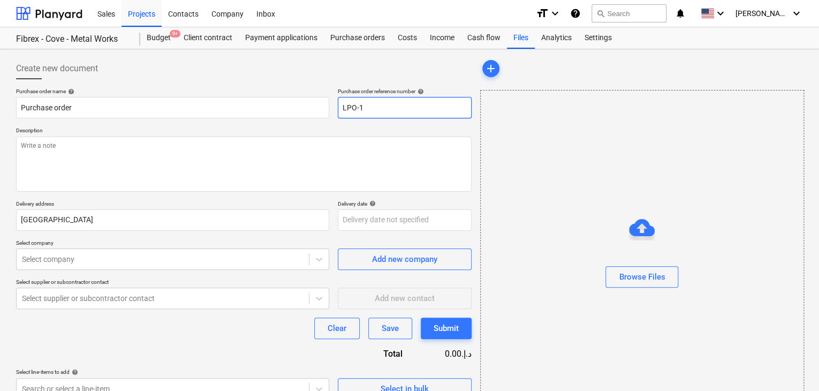
type textarea "x"
type input "LPO-15"
type textarea "x"
type input "LPO-153"
type textarea "x"
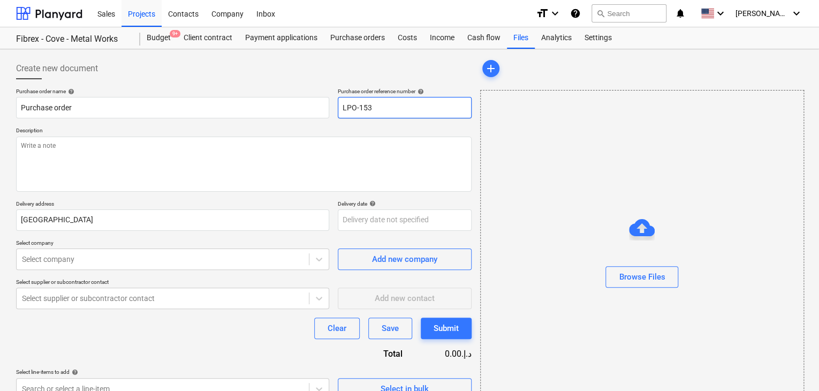
type input "LPO-1534"
type textarea "x"
type input "LPO-15346"
click at [374, 104] on input "LPO-15346" at bounding box center [405, 107] width 134 height 21
type textarea "x"
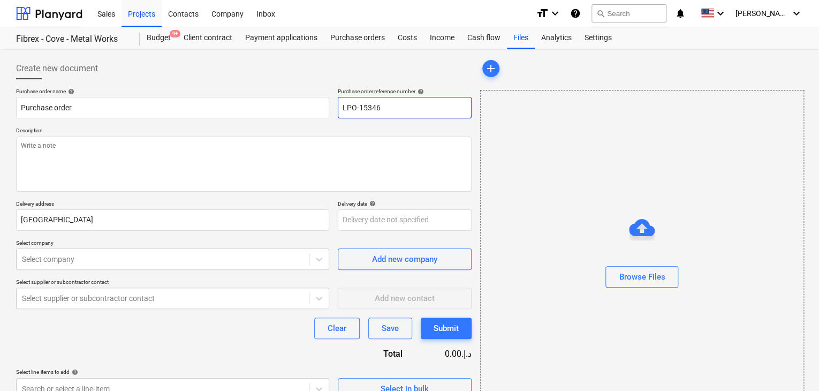
type input "LPO-1536"
type textarea "x"
type input "LPO-15356"
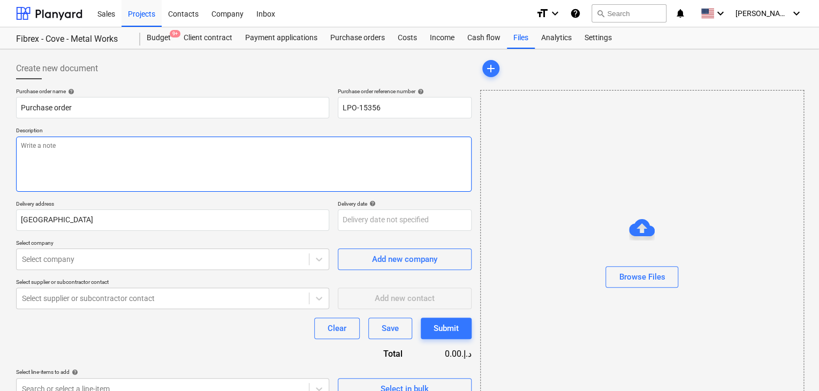
click at [101, 158] on textarea at bounding box center [243, 163] width 455 height 55
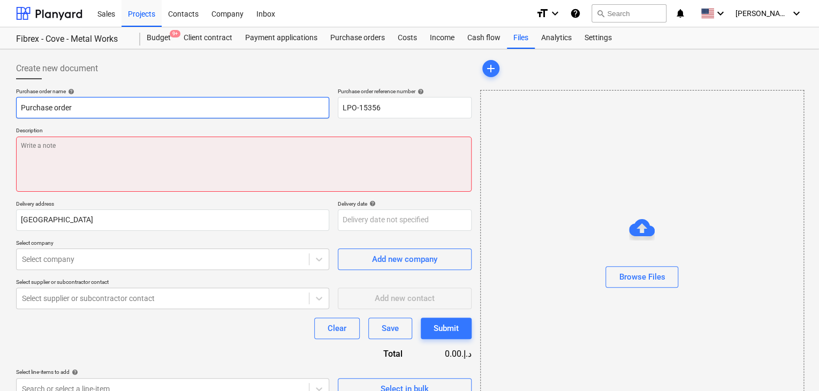
paste textarea "STAINLESS STEEL 304 BRUSH FINISH TRIM THICKNESS : 1.0MM ACTUAL THICKNESS : 0.91…"
type textarea "x"
type textarea "STAINLESS STEEL 304 BRUSH FINISH TRIM THICKNESS : 1.0MM ACTUAL THICKNESS : 0.91…"
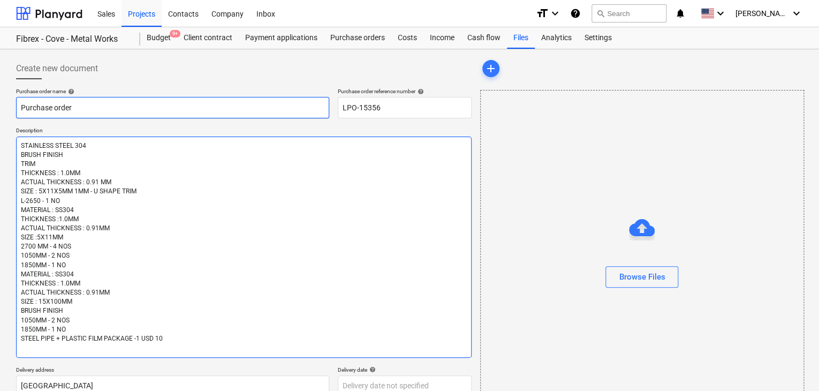
type textarea "x"
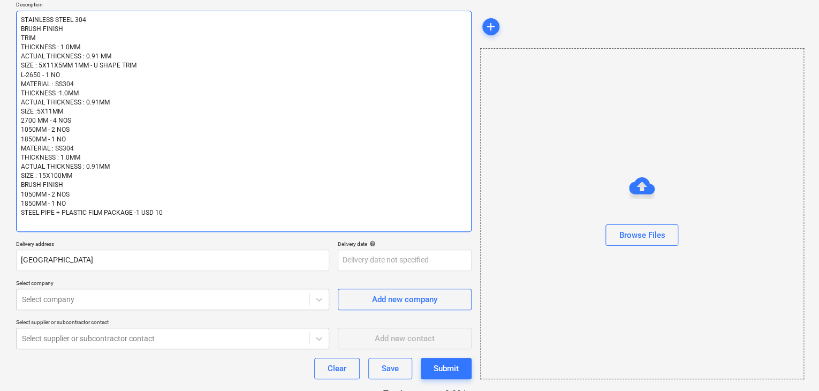
scroll to position [182, 0]
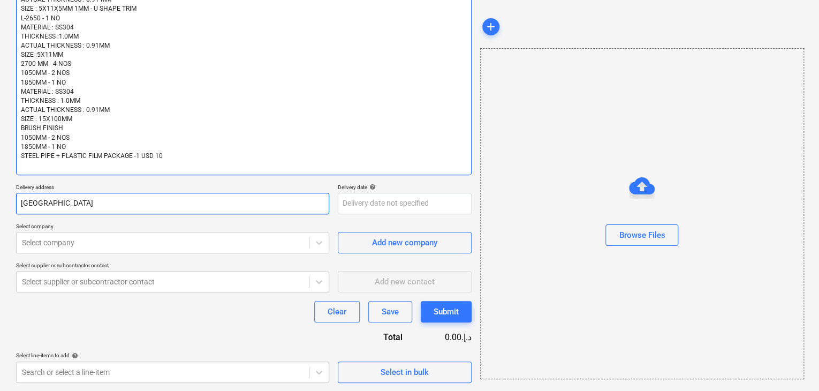
type textarea "STAINLESS STEEL 304 BRUSH FINISH TRIM THICKNESS : 1.0MM ACTUAL THICKNESS : 0.91…"
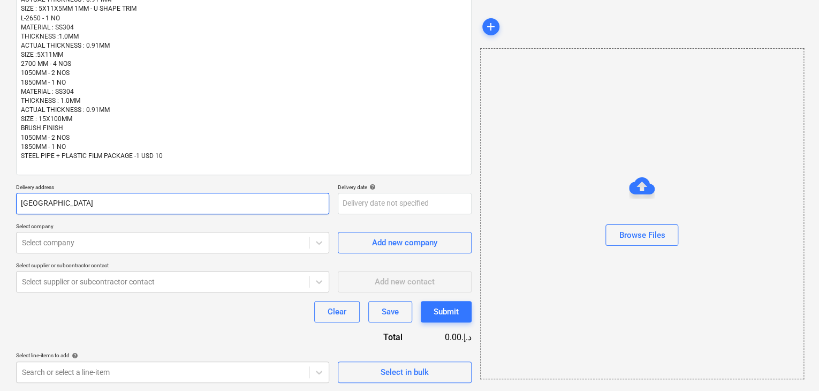
drag, startPoint x: 50, startPoint y: 202, endPoint x: 0, endPoint y: 191, distance: 50.9
click at [0, 191] on div "Create new document Purchase order name help Purchase order Purchase order refe…" at bounding box center [409, 129] width 819 height 524
type textarea "x"
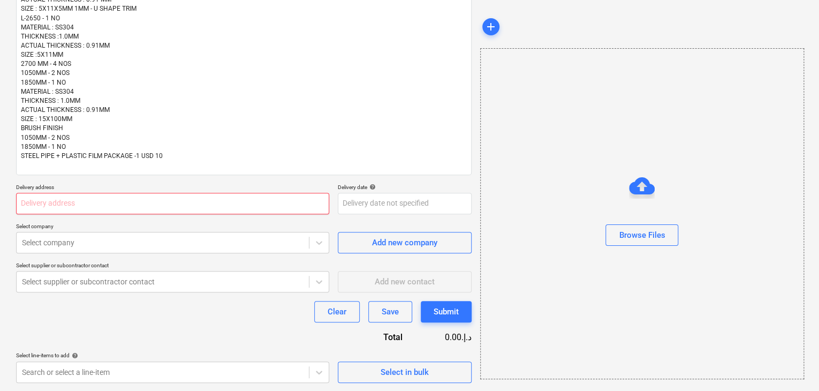
type textarea "x"
type input "L"
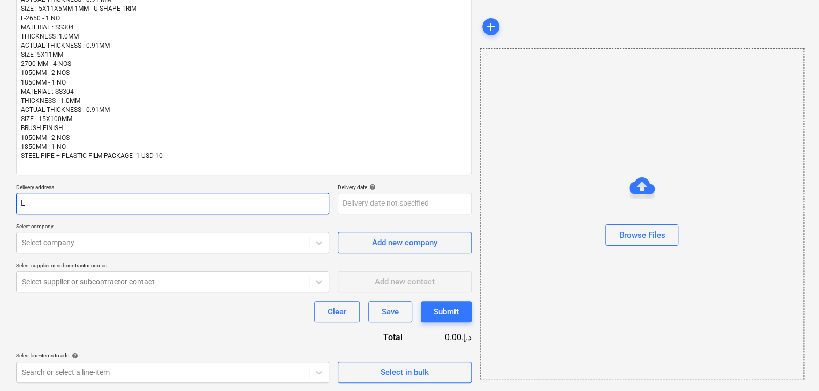
type textarea "x"
type input "LU"
type textarea "x"
type input "LUC"
type textarea "x"
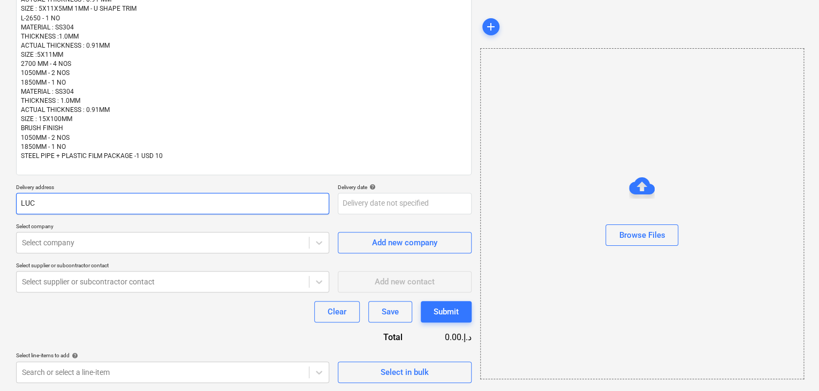
type input "LUCK"
type textarea "x"
type input "LUCKY"
type textarea "x"
type input "LUCKY"
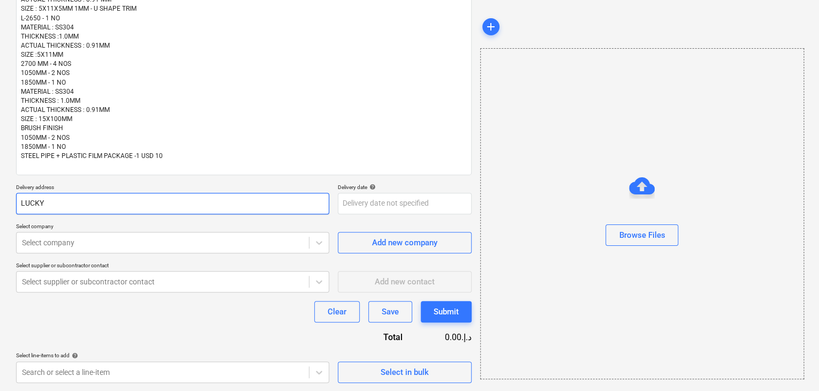
type textarea "x"
type input "LUCKY E"
type textarea "x"
type input "LUCKY EN"
type textarea "x"
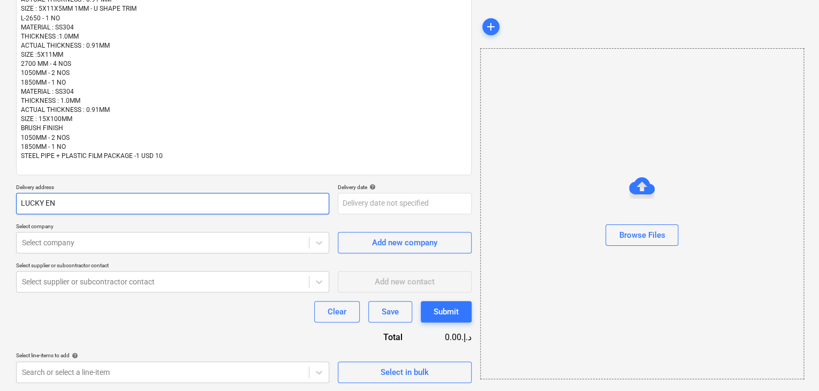
type input "LUCKY ENG"
type textarea "x"
type input "LUCKY ENGI"
type textarea "x"
type input "LUCKY ENGIN"
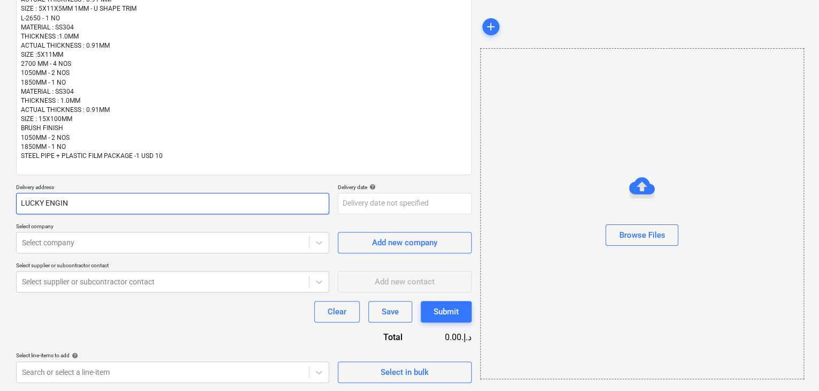
type textarea "x"
type input "LUCKY ENGINE"
type textarea "x"
type input "LUCKY ENGINEE"
type textarea "x"
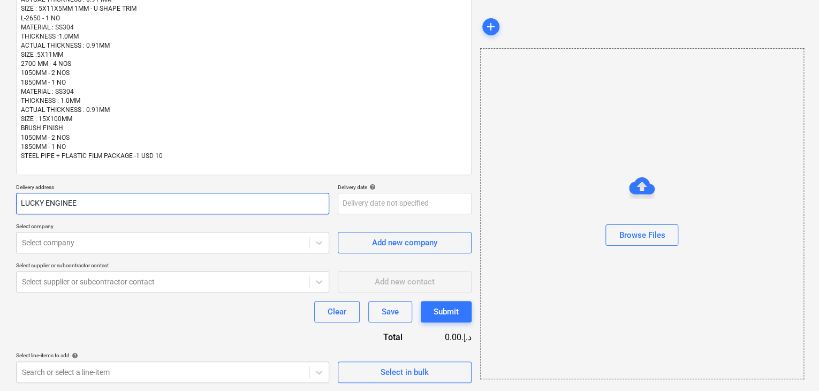
type input "LUCKY ENGINEER"
type textarea "x"
type input "LUCKY ENGINEERI"
type textarea "x"
type input "LUCKY ENGINEERIN"
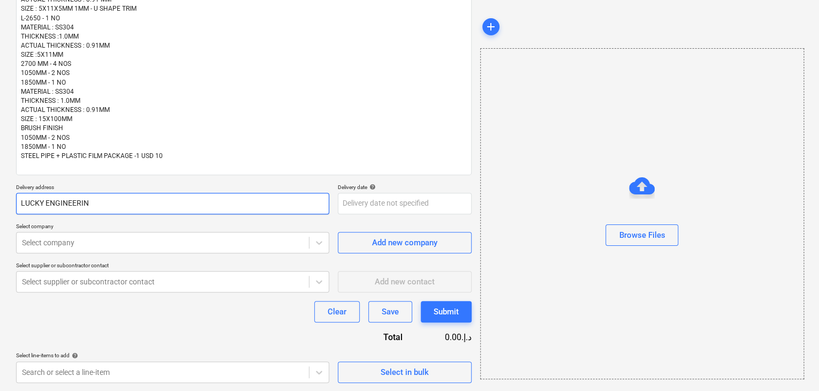
type textarea "x"
type input "LUCKY ENGINEERING"
type textarea "x"
type input "LUCKY ENGINEERING"
type textarea "x"
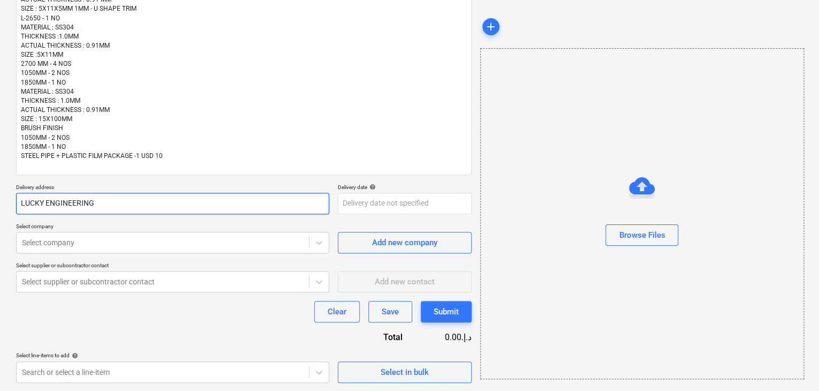
type input "LUCKY ENGINEERING S"
type textarea "x"
type input "LUCKY ENGINEERING SE"
type textarea "x"
type input "LUCKY ENGINEERING SER"
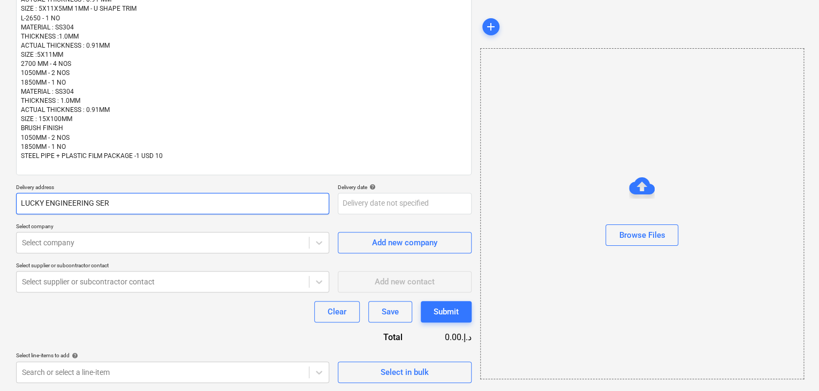
type textarea "x"
type input "LUCKY ENGINEERING SERV"
type textarea "x"
type input "LUCKY ENGINEERING SERVI"
type textarea "x"
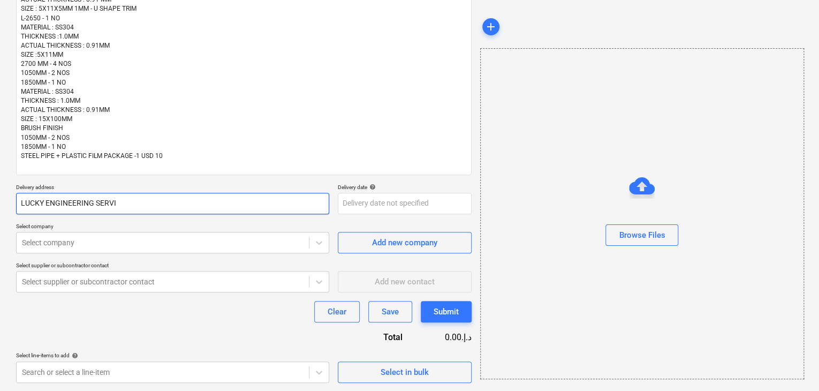
type input "LUCKY ENGINEERING SERVIC"
type textarea "x"
type input "LUCKY ENGINEERING SERVICE"
type textarea "x"
type input "LUCKY ENGINEERING SERVICES"
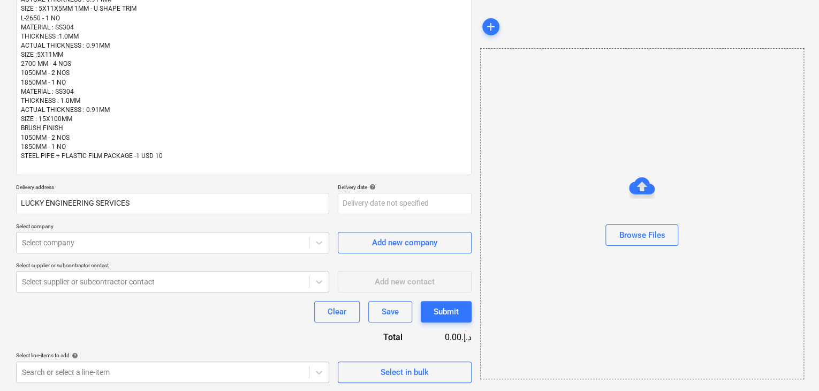
click at [382, 183] on div "Delivery date help" at bounding box center [405, 186] width 134 height 7
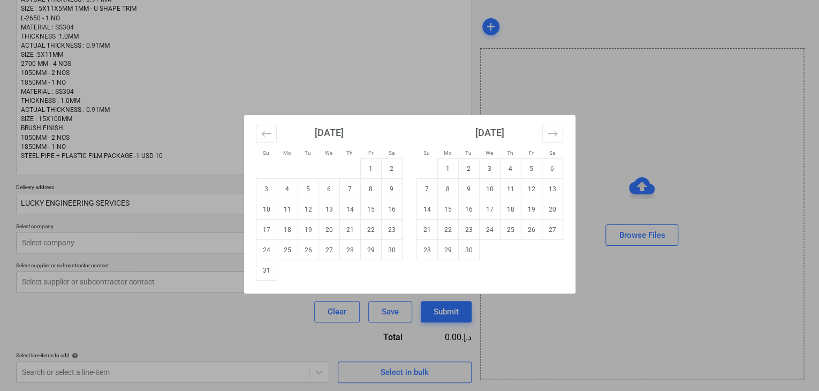
click at [359, 196] on body "Sales Projects Contacts Company Inbox format_size keyboard_arrow_down help sear…" at bounding box center [409, 13] width 819 height 391
click at [270, 266] on td "31" at bounding box center [266, 270] width 21 height 20
type textarea "x"
type input "[DATE]"
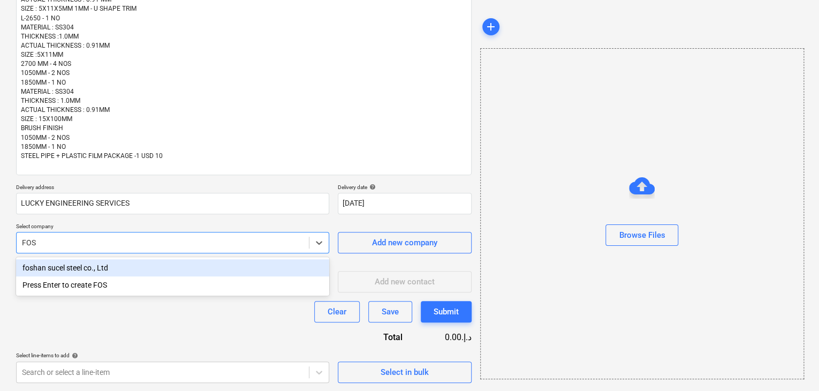
type input "FOSH"
click at [113, 261] on div "foshan sucel steel co., Ltd" at bounding box center [172, 267] width 313 height 17
type textarea "x"
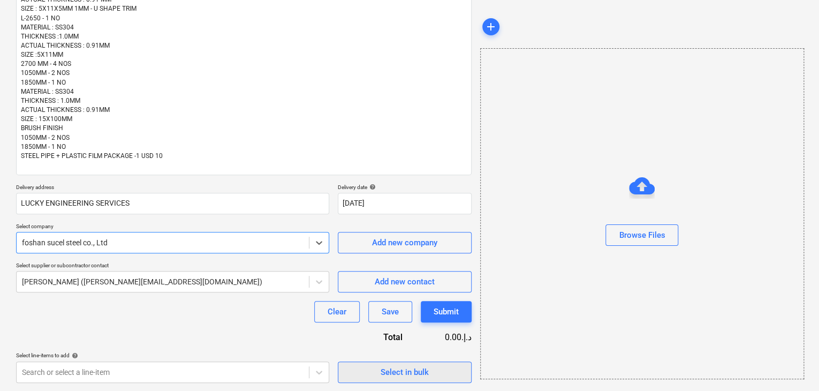
click at [403, 378] on button "Select in bulk" at bounding box center [405, 371] width 134 height 21
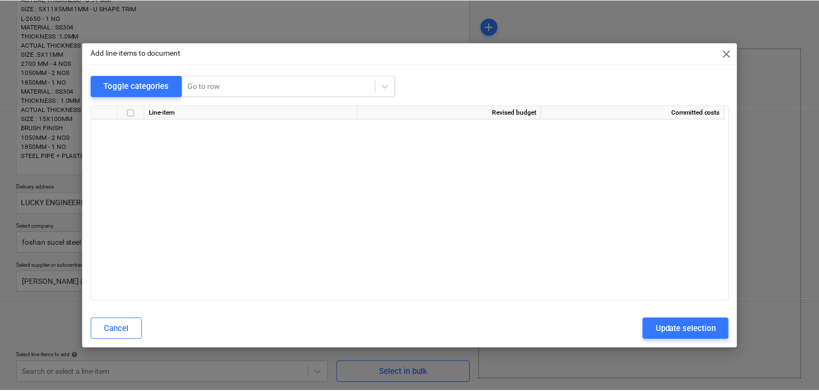
scroll to position [11548, 0]
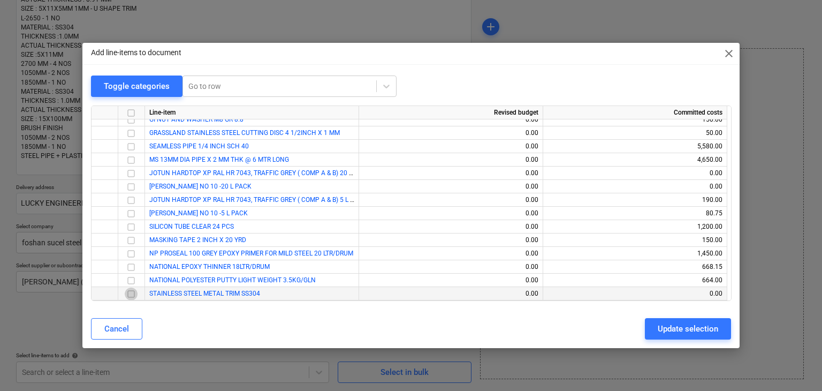
click at [130, 294] on input "checkbox" at bounding box center [131, 293] width 13 height 13
click at [685, 318] on button "Update selection" at bounding box center [688, 328] width 86 height 21
type textarea "x"
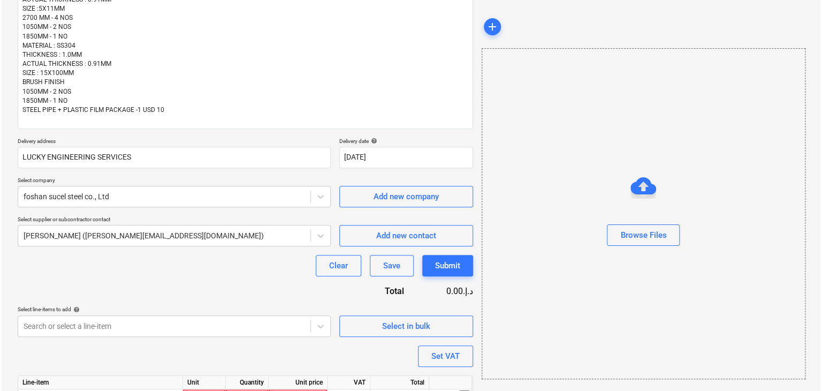
scroll to position [283, 0]
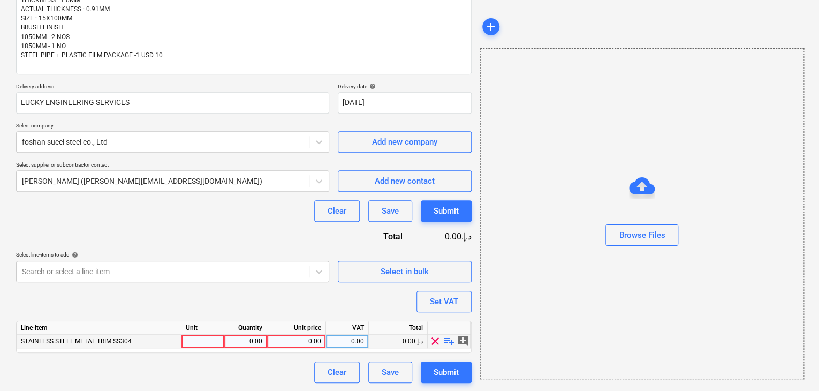
click at [191, 341] on div at bounding box center [202, 340] width 43 height 13
type input "LS"
type textarea "x"
click at [263, 328] on div "Quantity" at bounding box center [245, 327] width 43 height 13
click at [253, 333] on div "Quantity" at bounding box center [245, 327] width 43 height 13
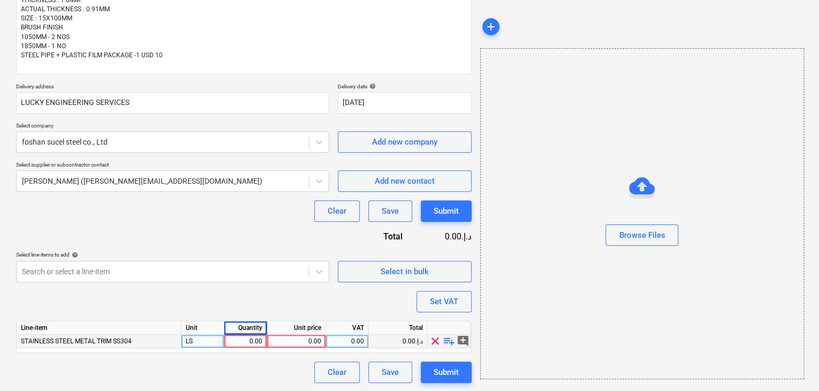
click at [251, 334] on div "0.00" at bounding box center [245, 340] width 34 height 13
type input "1"
type textarea "x"
click at [295, 341] on div "0.00" at bounding box center [296, 340] width 50 height 13
type input "553.695"
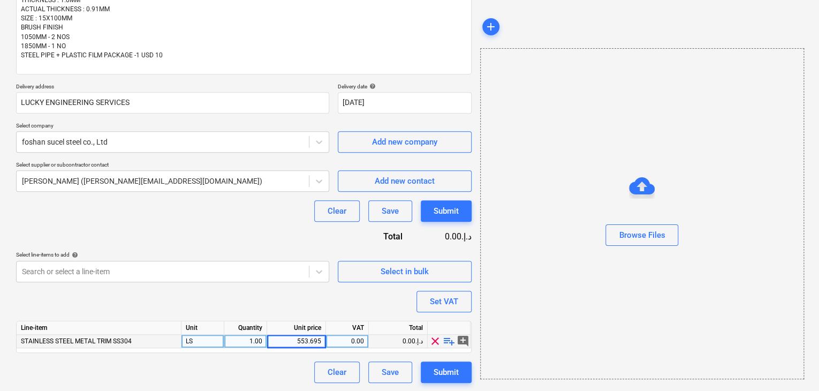
click at [595, 307] on div "Browse Files" at bounding box center [642, 213] width 324 height 331
click at [455, 372] on div "Submit" at bounding box center [445, 372] width 25 height 14
type textarea "x"
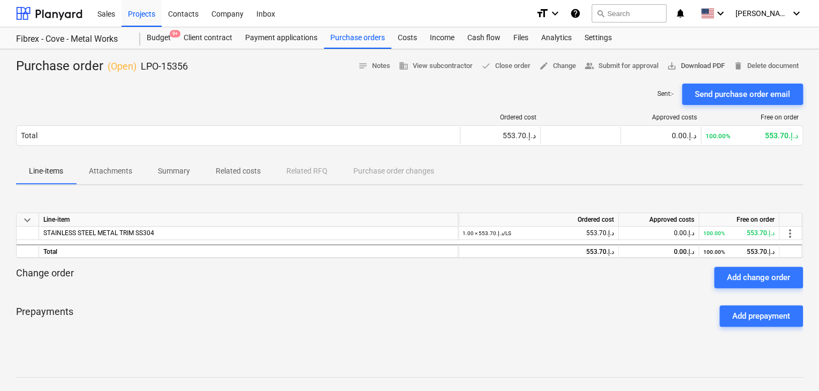
click at [683, 68] on span "save_alt Download PDF" at bounding box center [696, 66] width 58 height 12
